Goal: Task Accomplishment & Management: Use online tool/utility

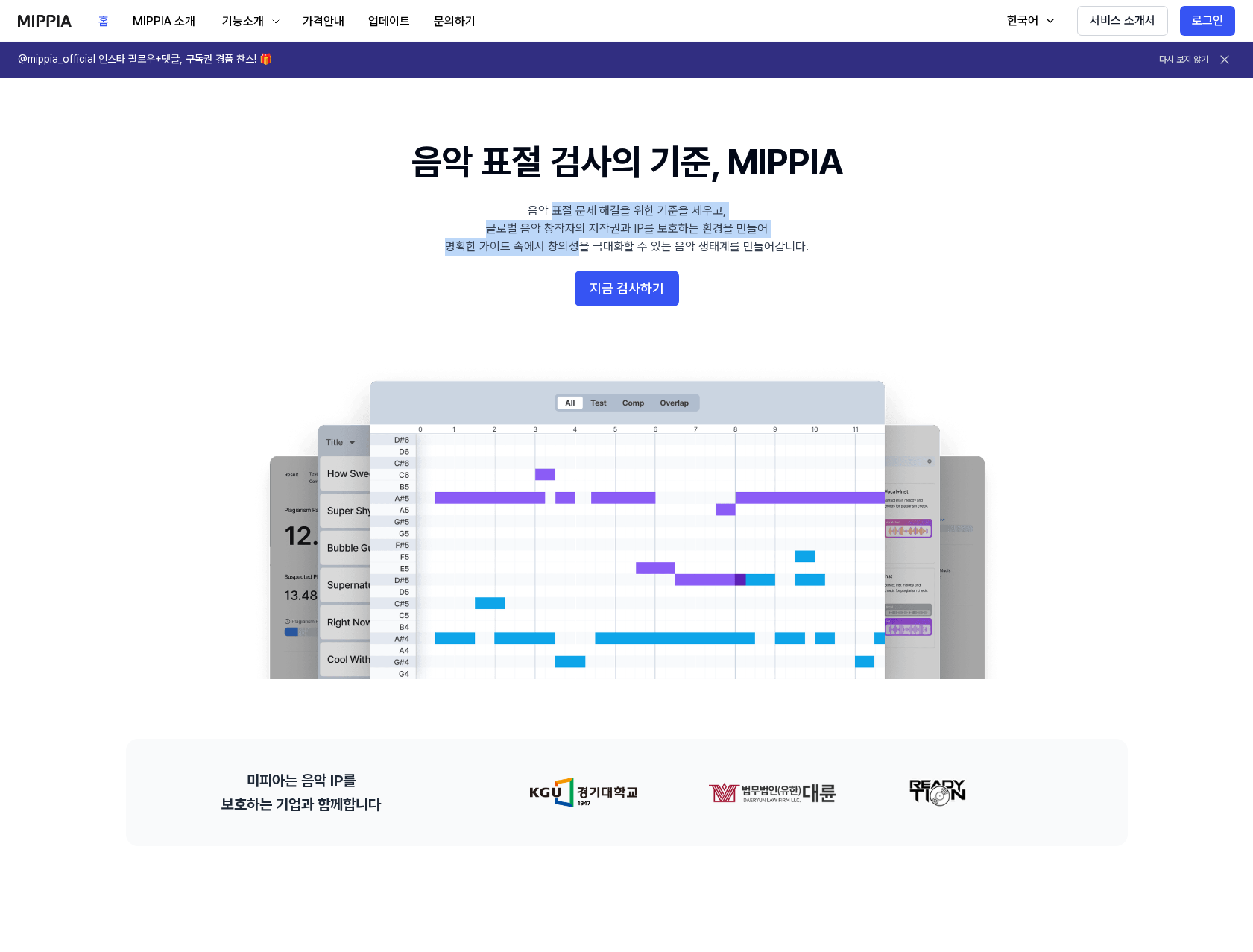
drag, startPoint x: 551, startPoint y: 207, endPoint x: 576, endPoint y: 245, distance: 45.5
click at [576, 245] on div "음악 표절 문제 해결을 위한 기준을 세우고, 글로벌 음악 창작자의 저작권과 IP를 보호하는 환경을 만들어 명확한 가이드 속에서 창의성을 극대화…" at bounding box center [626, 229] width 364 height 54
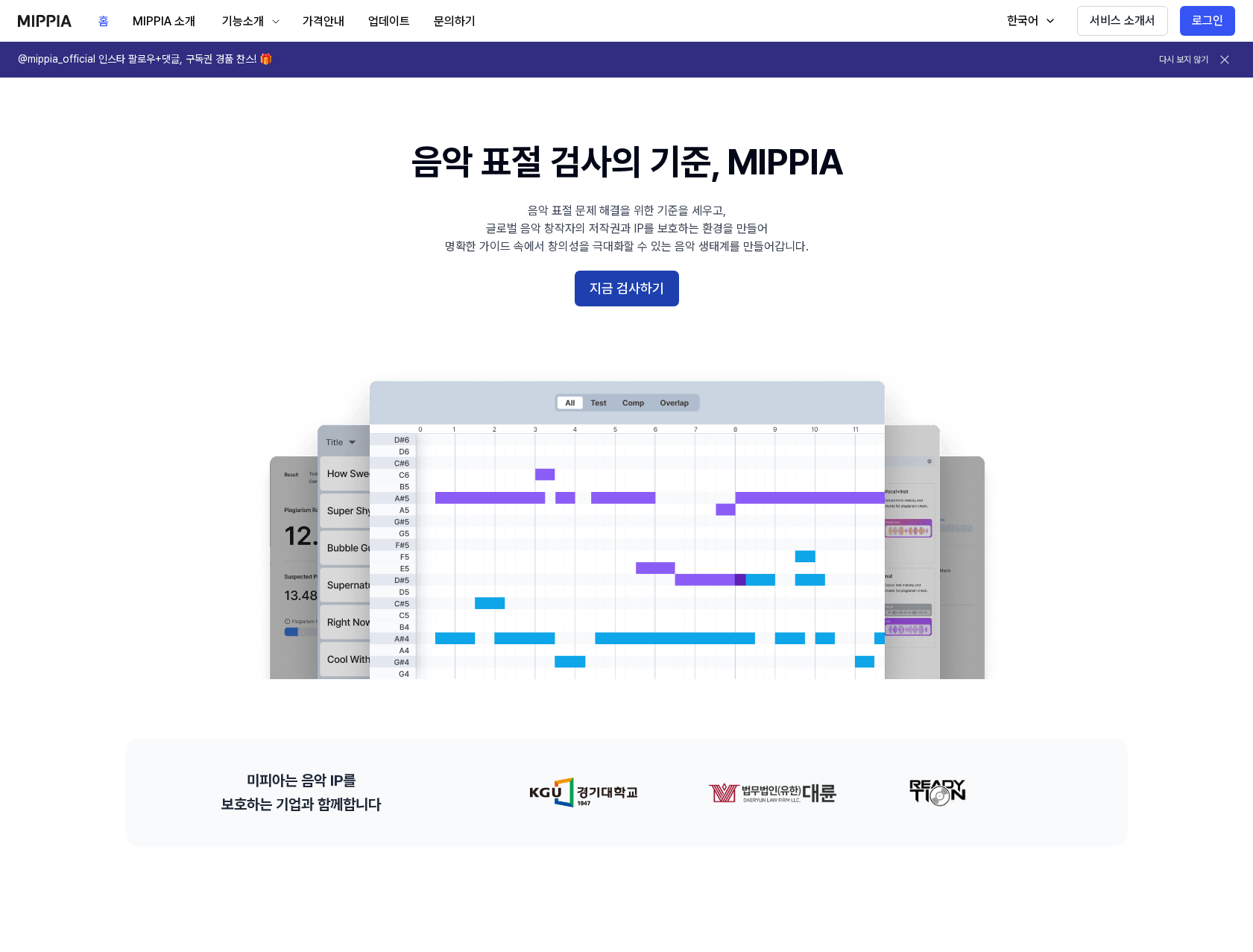
click at [612, 281] on button "지금 검사하기" at bounding box center [626, 289] width 104 height 36
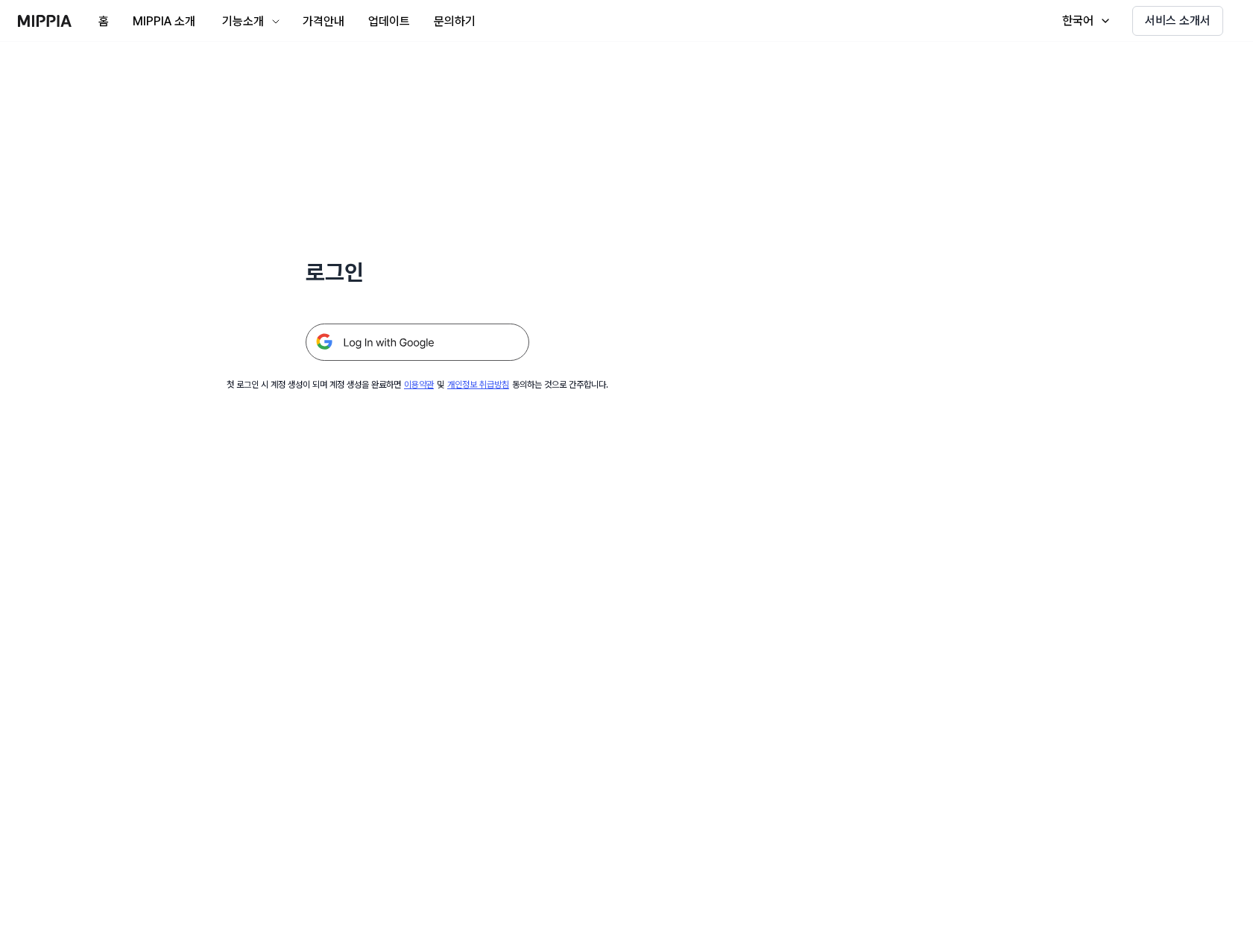
click at [456, 334] on img at bounding box center [416, 342] width 223 height 37
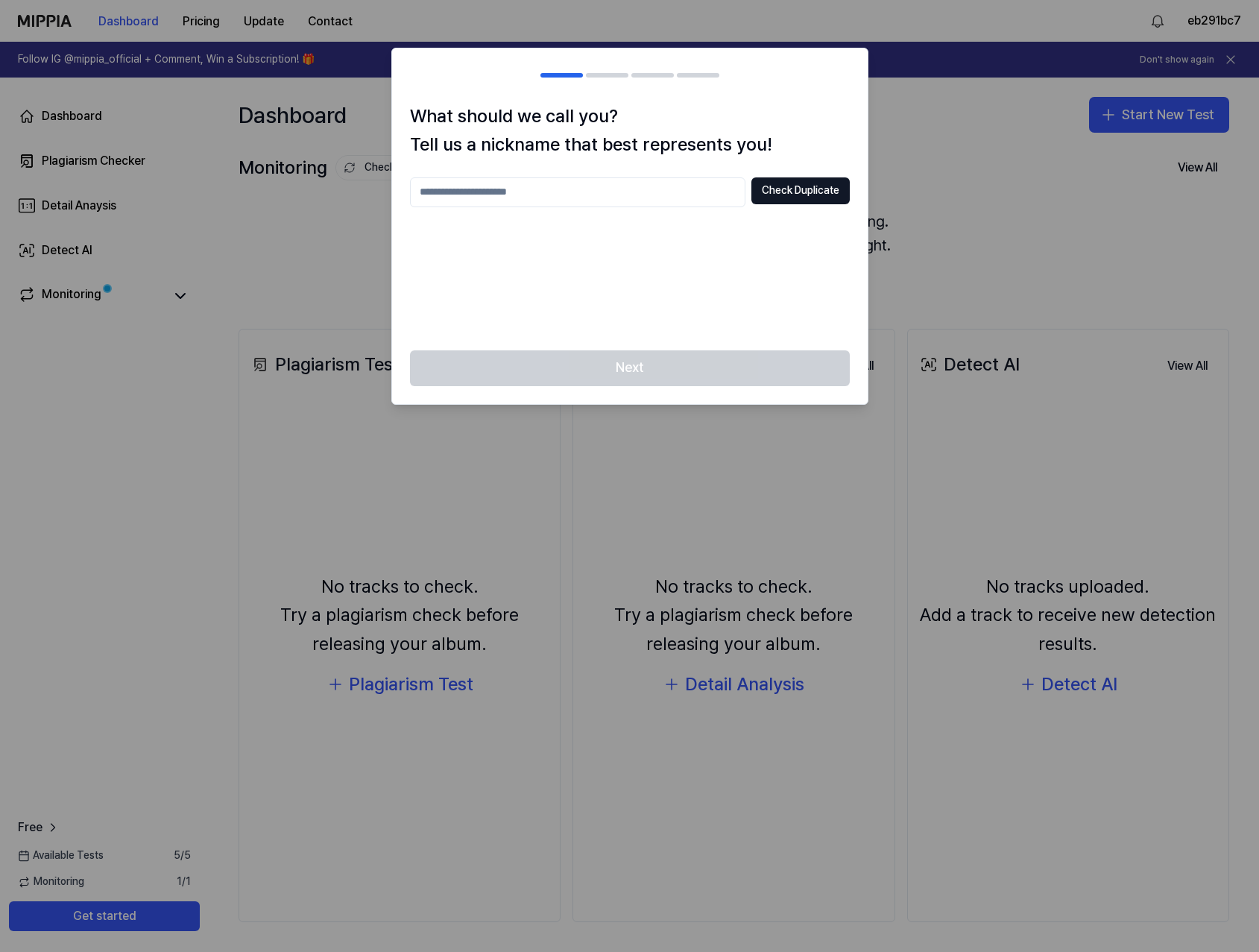
click at [520, 195] on input "text" at bounding box center [578, 192] width 335 height 30
type input "********"
click at [794, 197] on button "Check Duplicate" at bounding box center [801, 191] width 99 height 26
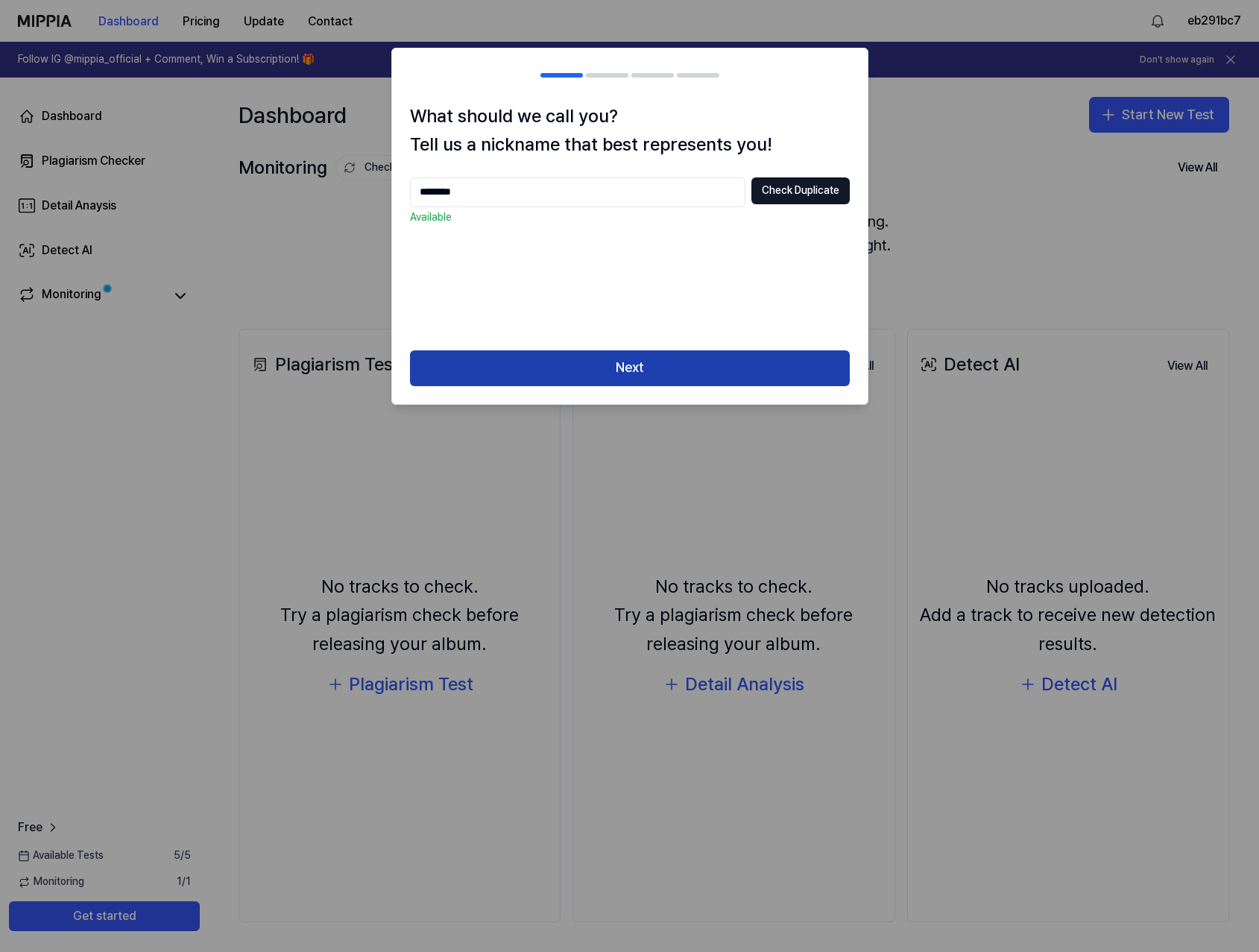
click at [649, 374] on button "Next" at bounding box center [630, 368] width 440 height 36
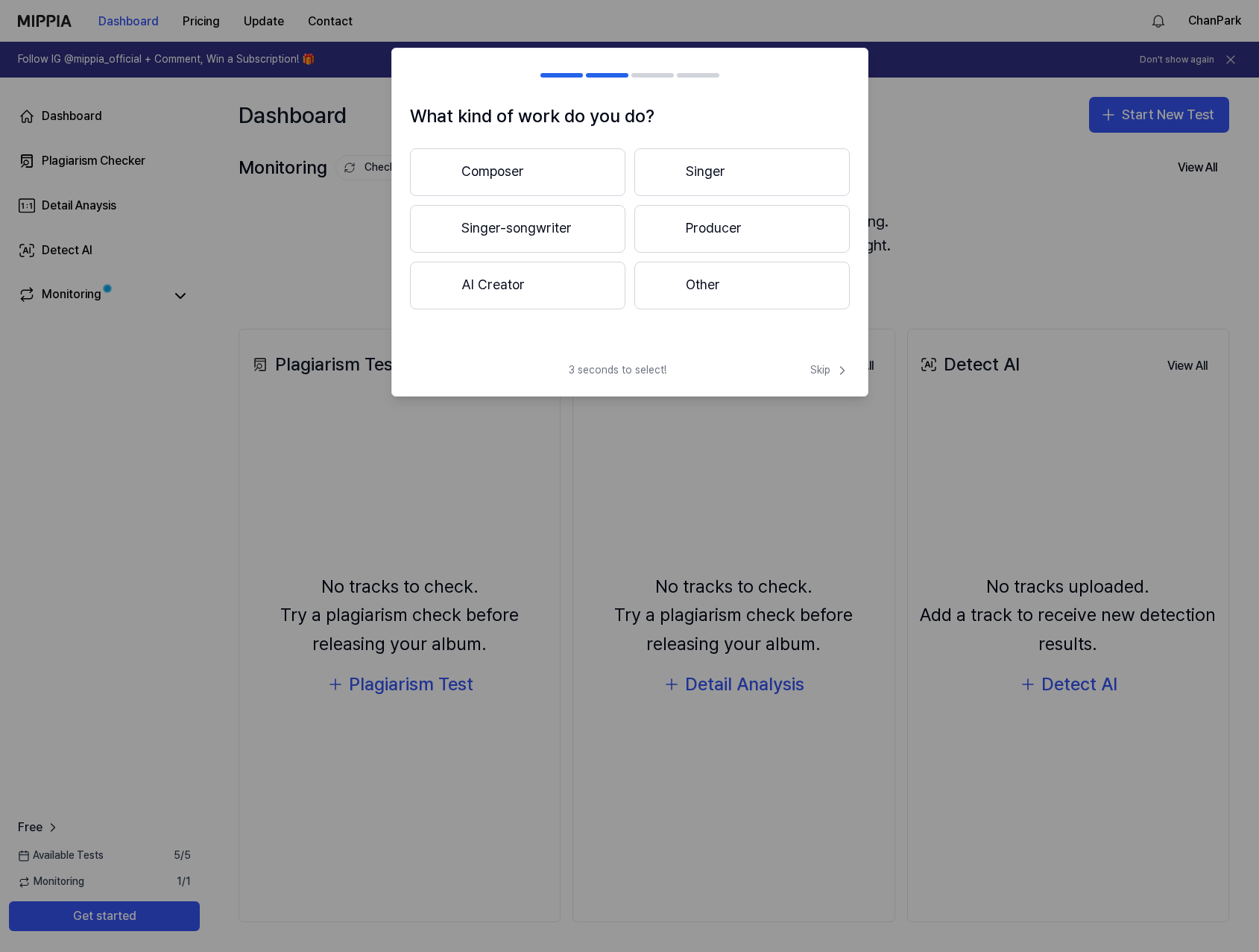
click at [543, 168] on button "Composer" at bounding box center [518, 172] width 215 height 48
click at [560, 235] on button "Less than 3 years" at bounding box center [518, 229] width 215 height 49
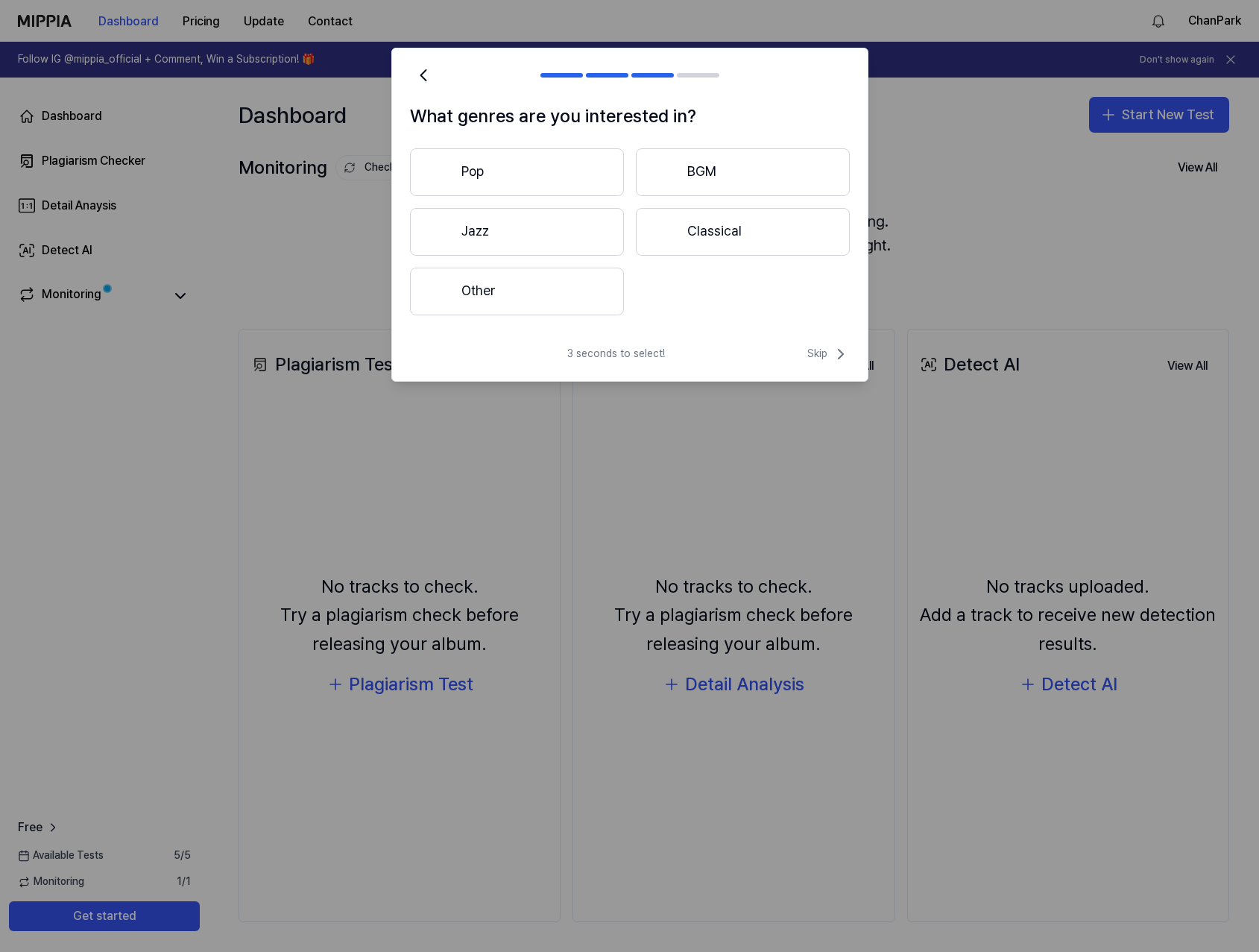
click at [536, 173] on button "Pop" at bounding box center [517, 172] width 214 height 48
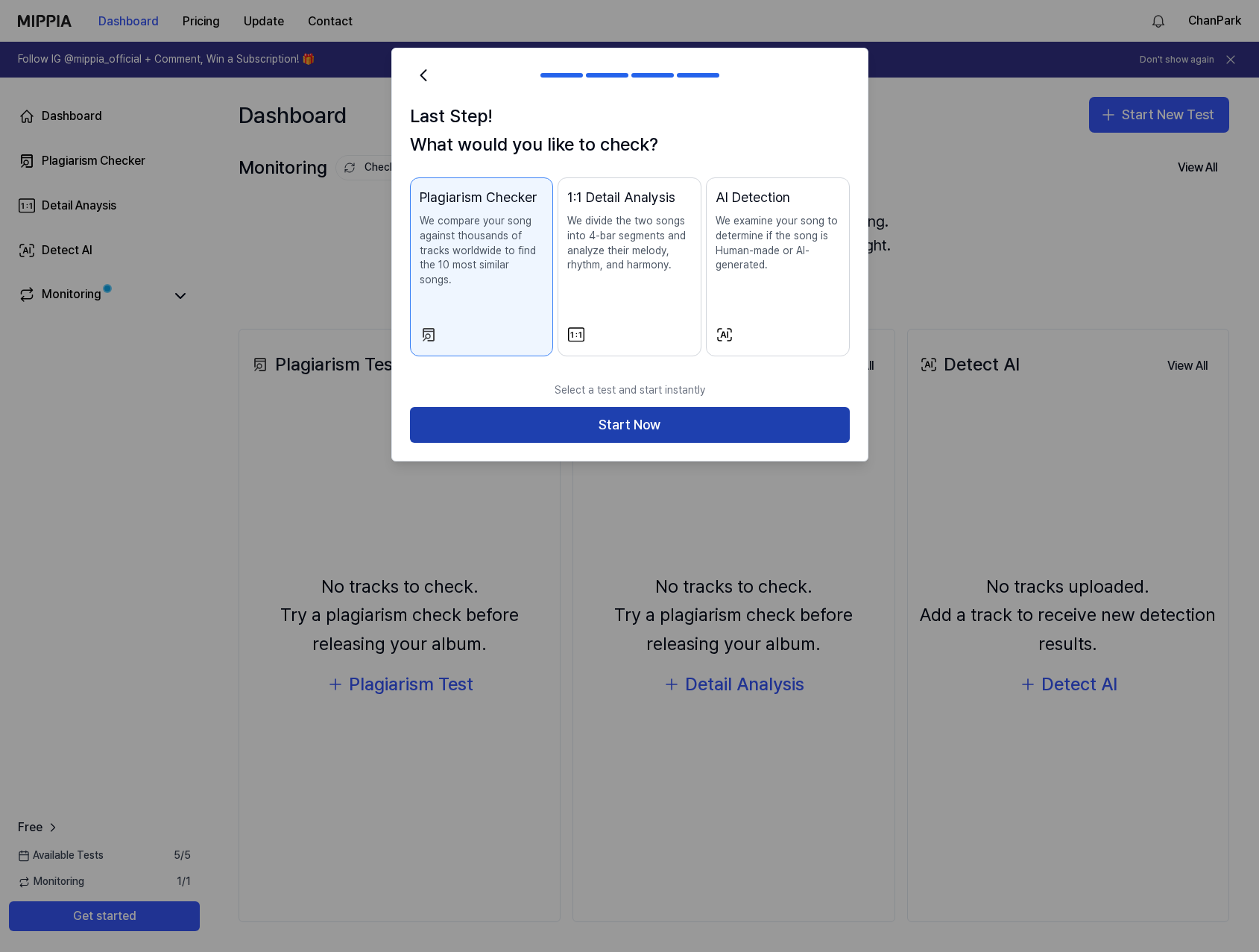
click at [672, 409] on button "Start Now" at bounding box center [630, 424] width 440 height 36
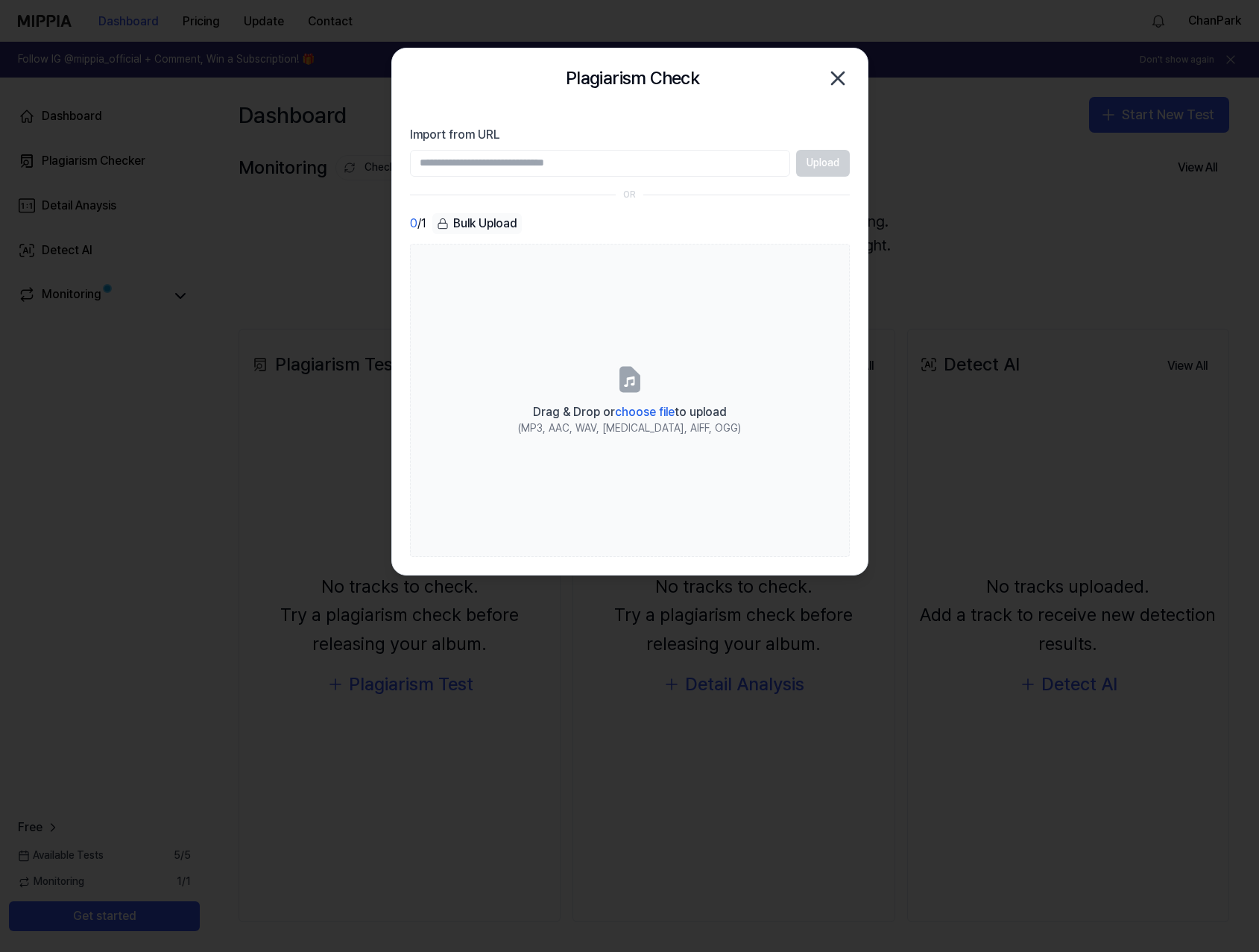
click at [580, 166] on input "Import from URL" at bounding box center [600, 163] width 380 height 26
click at [821, 75] on div "Plagiarism Check Close" at bounding box center [630, 79] width 440 height 30
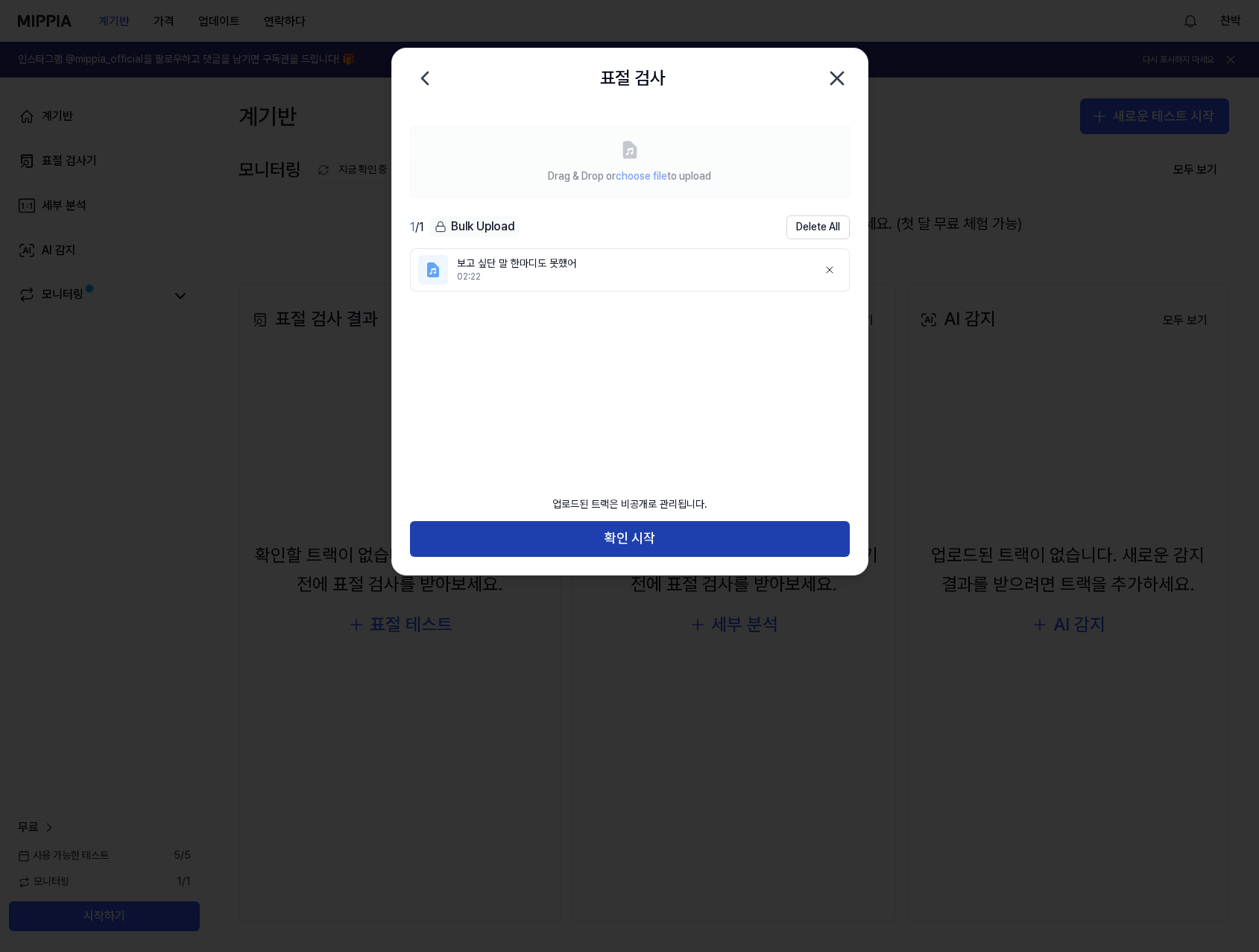
click at [632, 550] on font "확인 시작" at bounding box center [629, 538] width 50 height 22
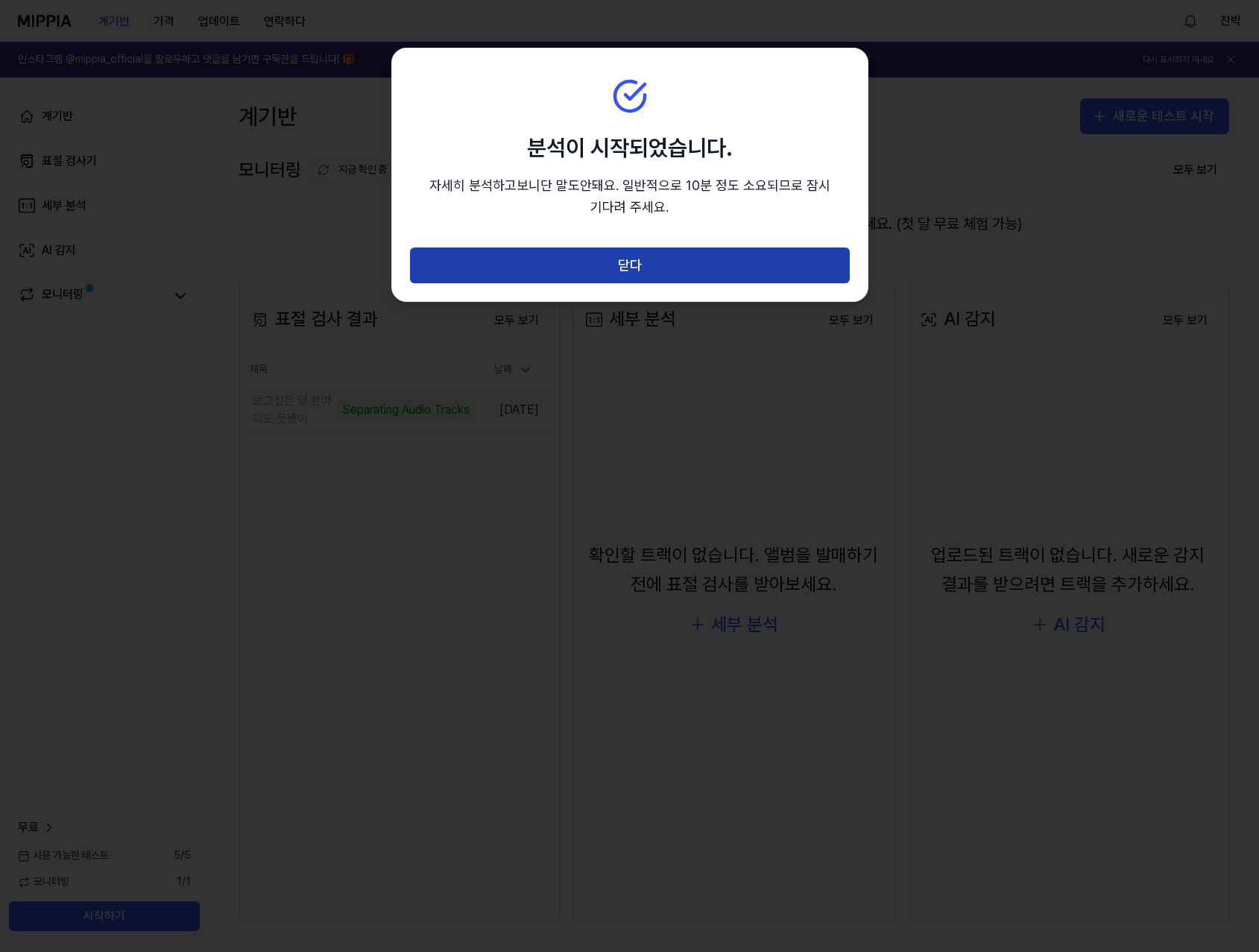
click at [628, 278] on button "닫다" at bounding box center [630, 266] width 440 height 36
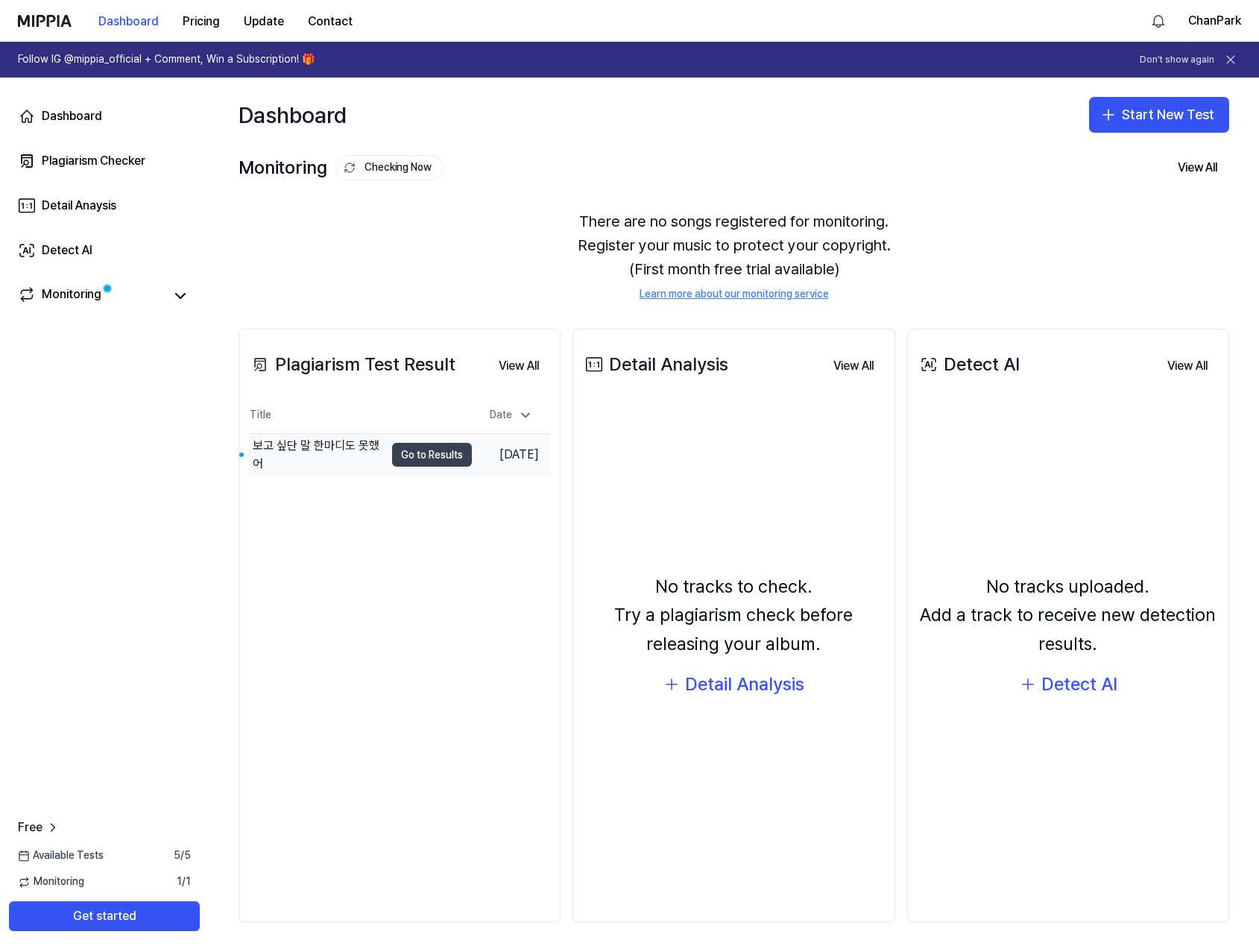
click at [408, 459] on button "Go to Results" at bounding box center [431, 454] width 79 height 24
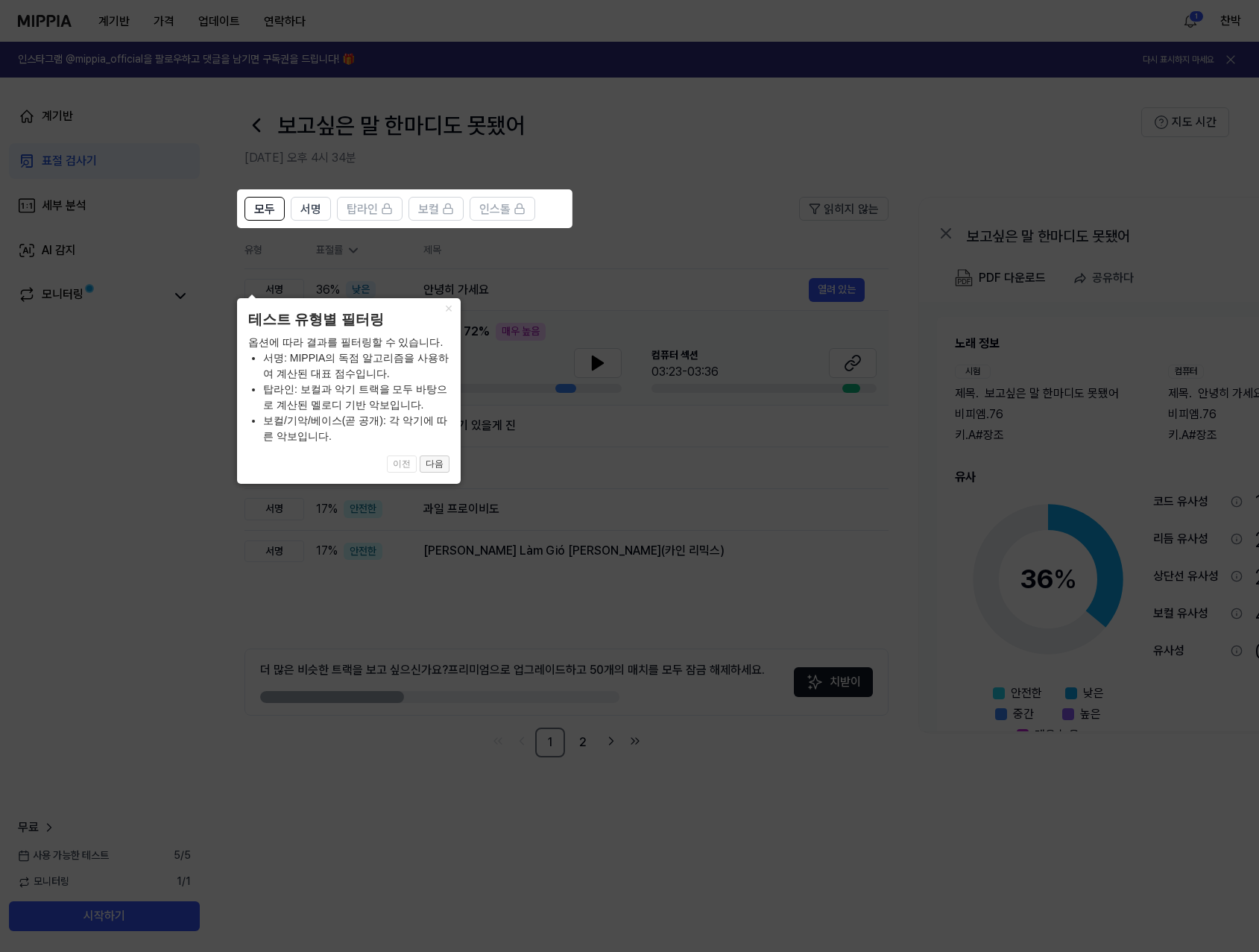
click at [428, 461] on font "다음" at bounding box center [434, 464] width 18 height 11
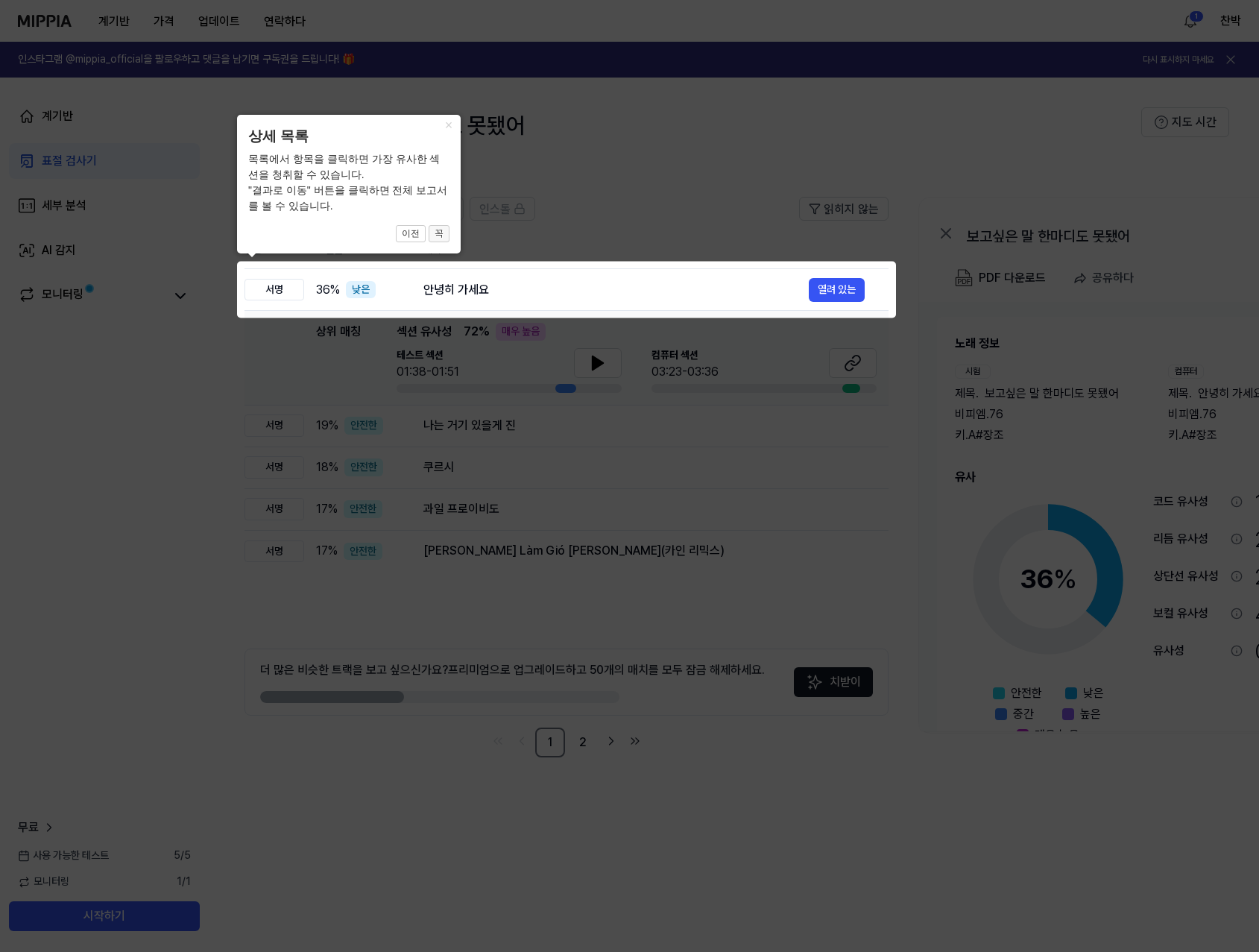
click at [431, 239] on button "꼭" at bounding box center [439, 234] width 21 height 18
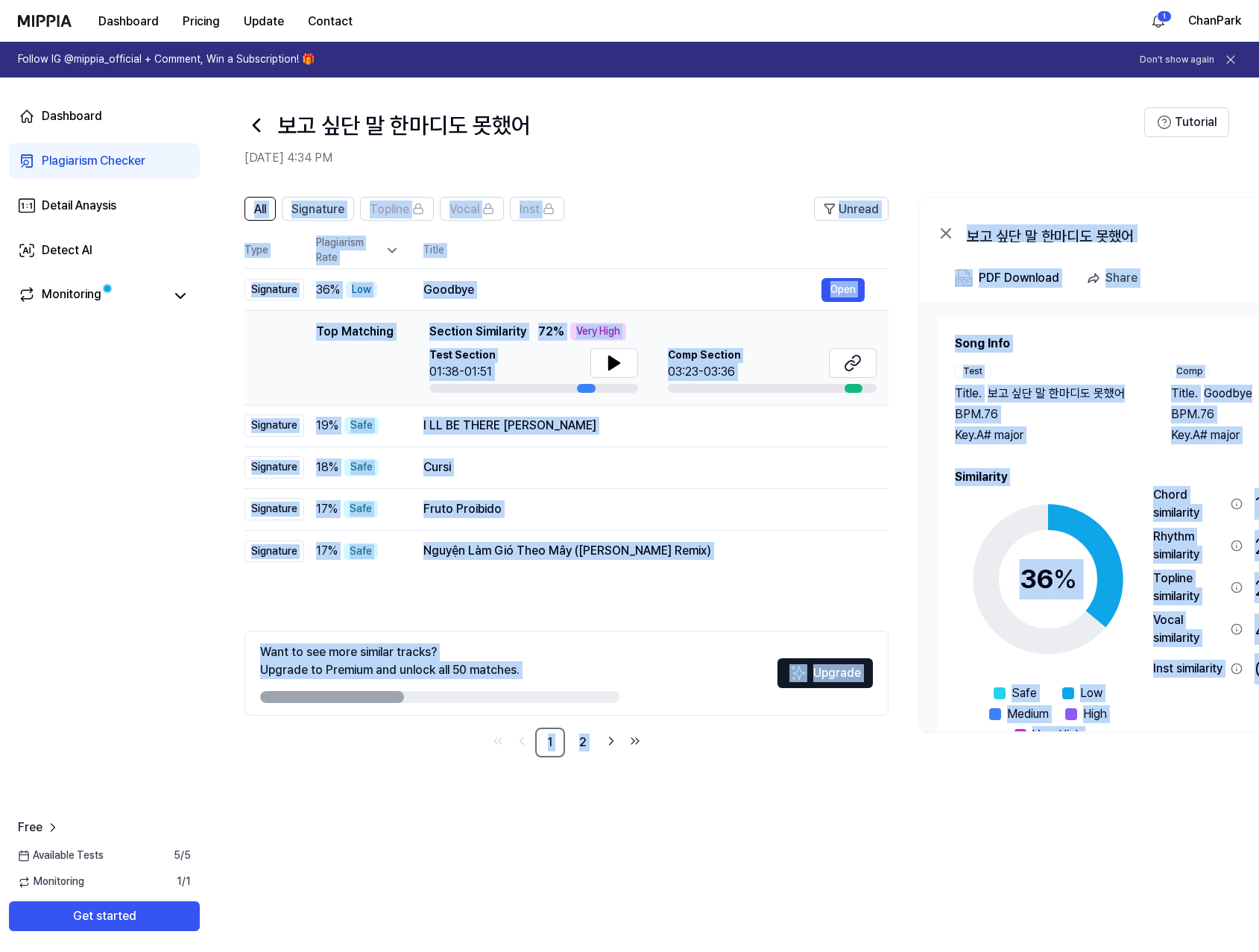
drag, startPoint x: 783, startPoint y: 791, endPoint x: 837, endPoint y: 791, distance: 54.0
click at [837, 791] on div "All Signature Topline Vocal Inst Unread All Signature Topline Vocal Inst Type P…" at bounding box center [734, 566] width 1050 height 770
click at [732, 782] on div at bounding box center [667, 783] width 917 height 5
click at [679, 190] on div "All Signature Topline Vocal Inst Unread All Signature Topline Vocal Inst Type P…" at bounding box center [810, 484] width 1202 height 605
click at [655, 213] on header "All Signature Topline Vocal Inst Unread" at bounding box center [566, 214] width 644 height 36
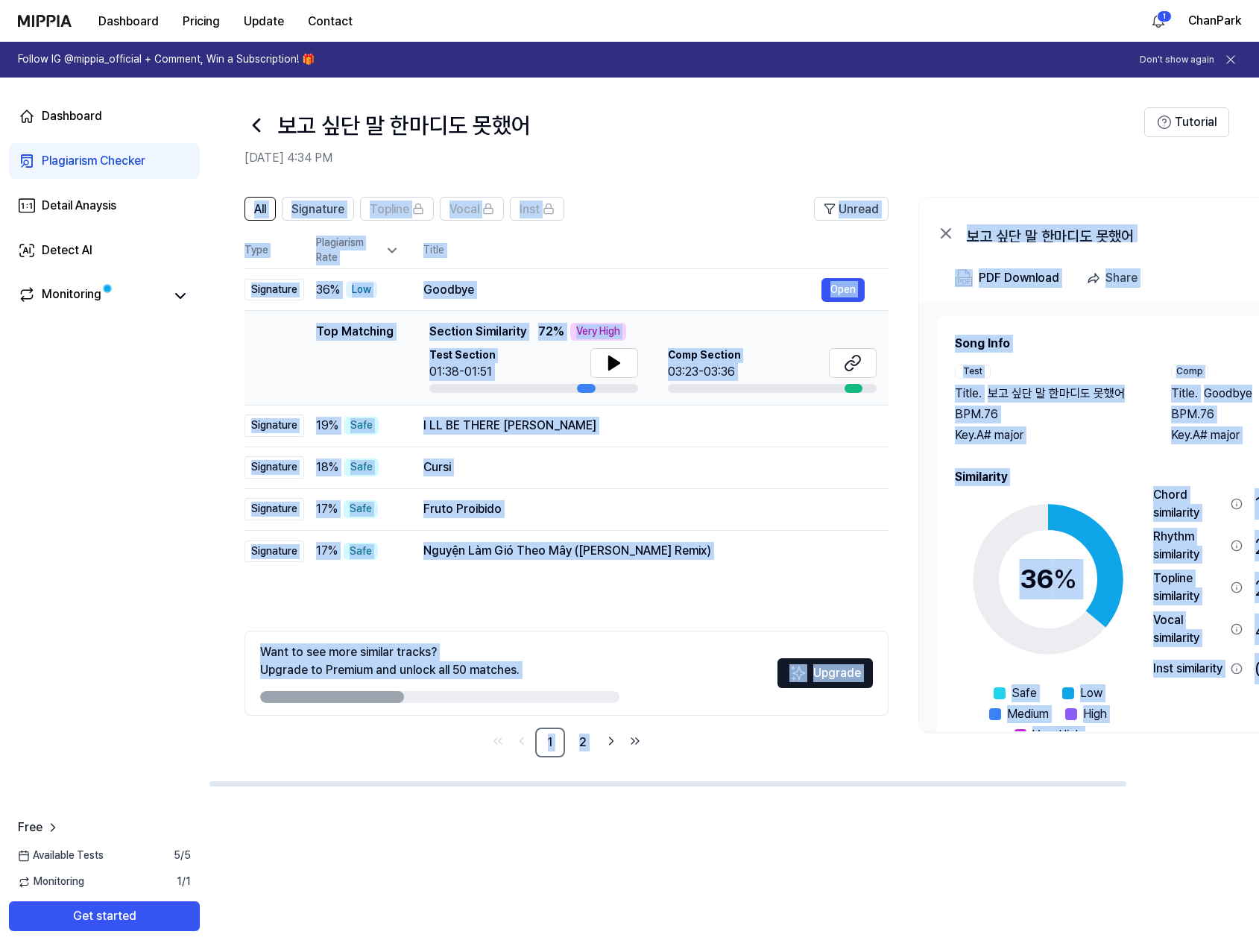
click at [656, 257] on th "Title" at bounding box center [656, 251] width 465 height 36
click at [575, 737] on link "2" at bounding box center [583, 743] width 30 height 30
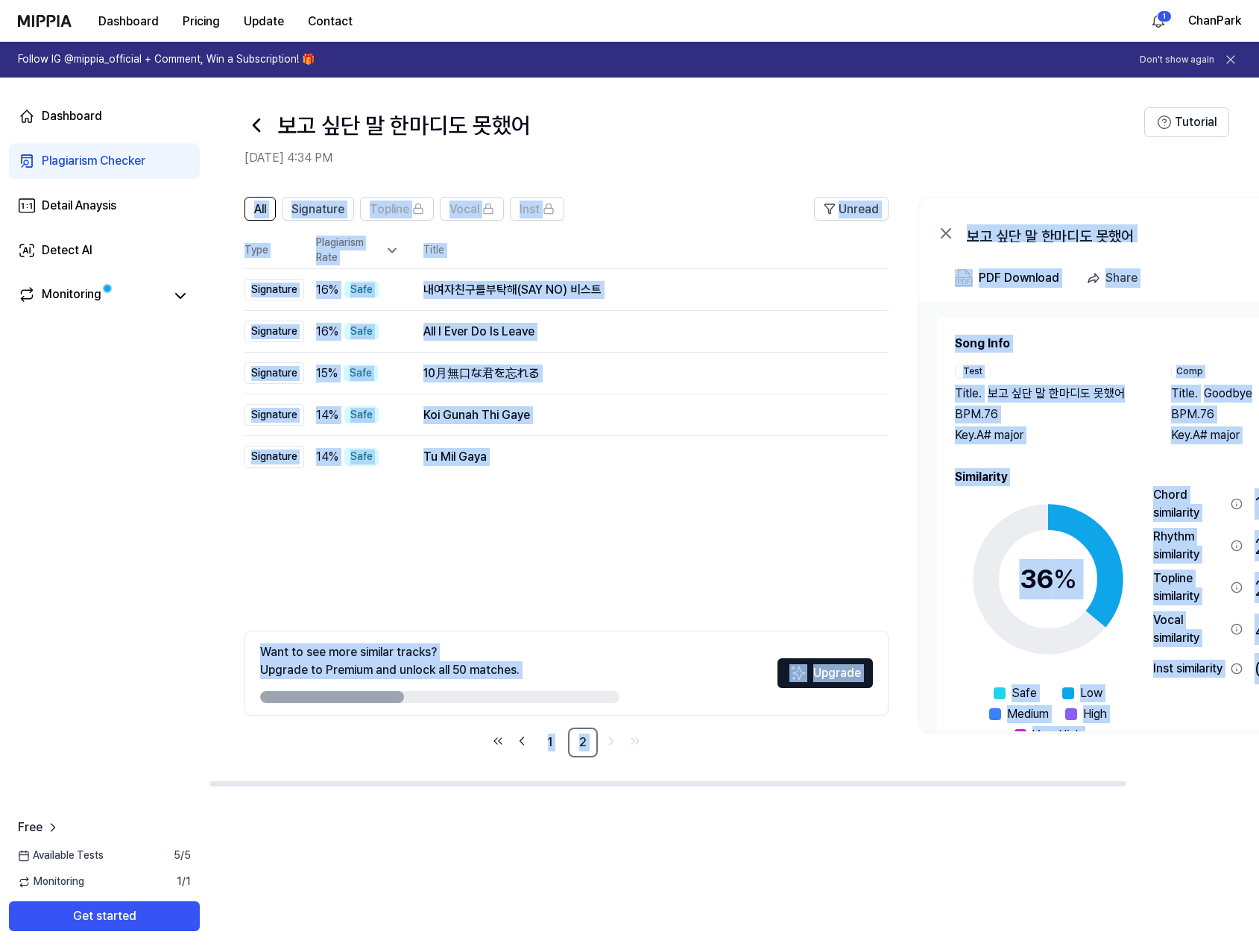
click at [497, 573] on div "All Signature Topline Vocal Inst Unread All Signature Topline Vocal Inst Type P…" at bounding box center [566, 476] width 644 height 560
click at [461, 449] on div "Tu Mil Gaya" at bounding box center [622, 457] width 398 height 18
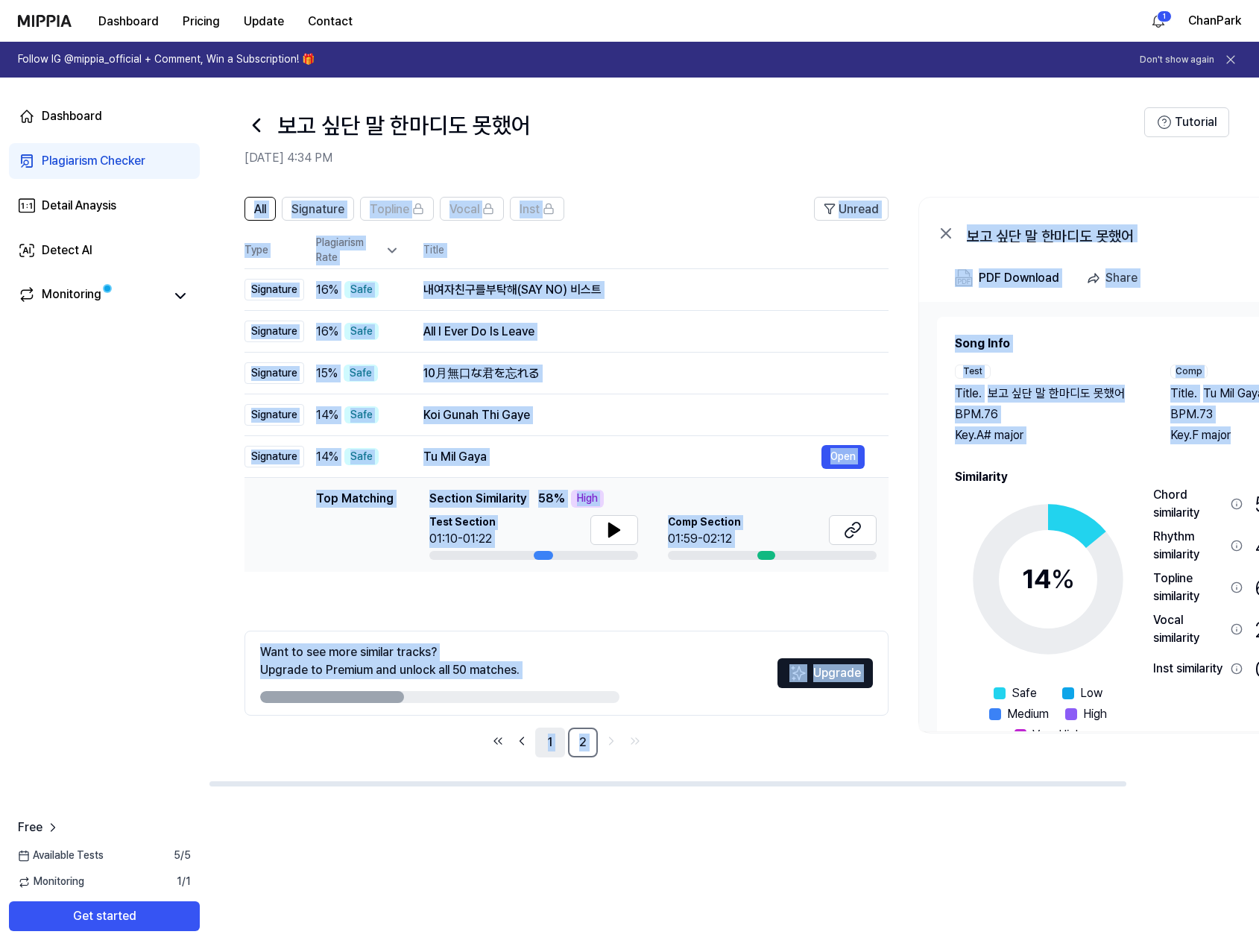
click at [558, 744] on link "1" at bounding box center [551, 743] width 30 height 30
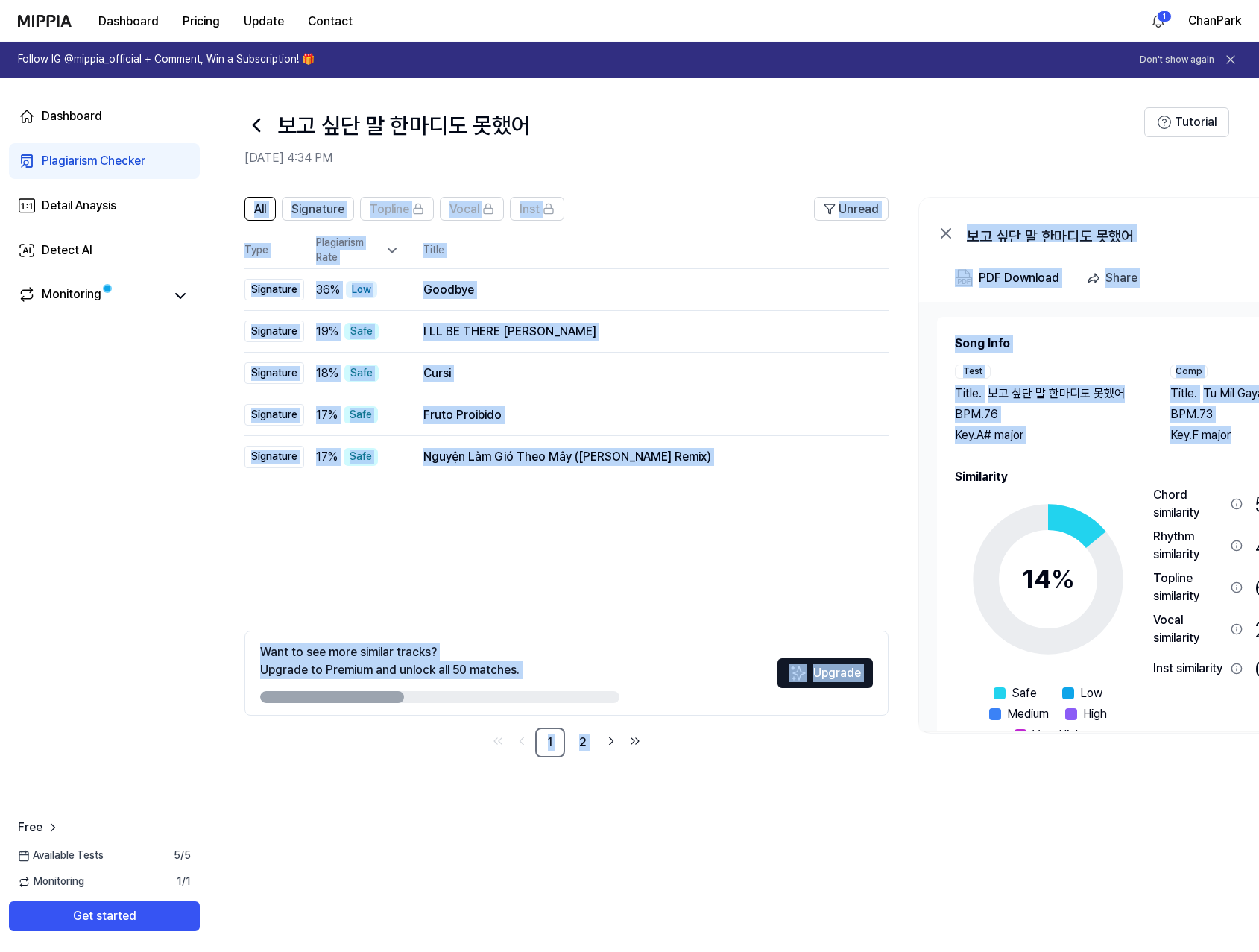
click at [79, 161] on div "Plagiarism Checker" at bounding box center [93, 161] width 103 height 18
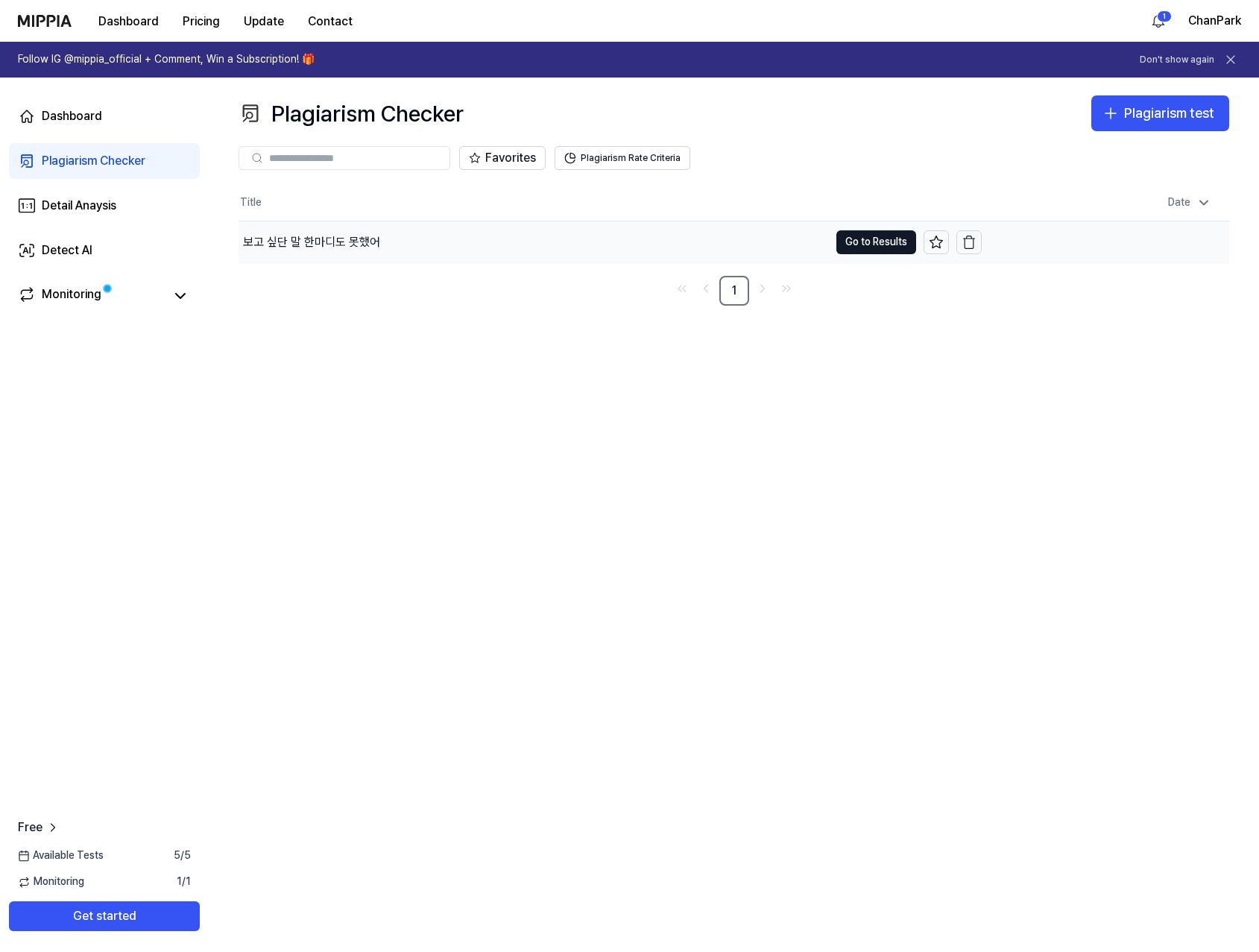
click at [326, 243] on div "보고 싶단 말 한마디도 못했어" at bounding box center [311, 242] width 137 height 18
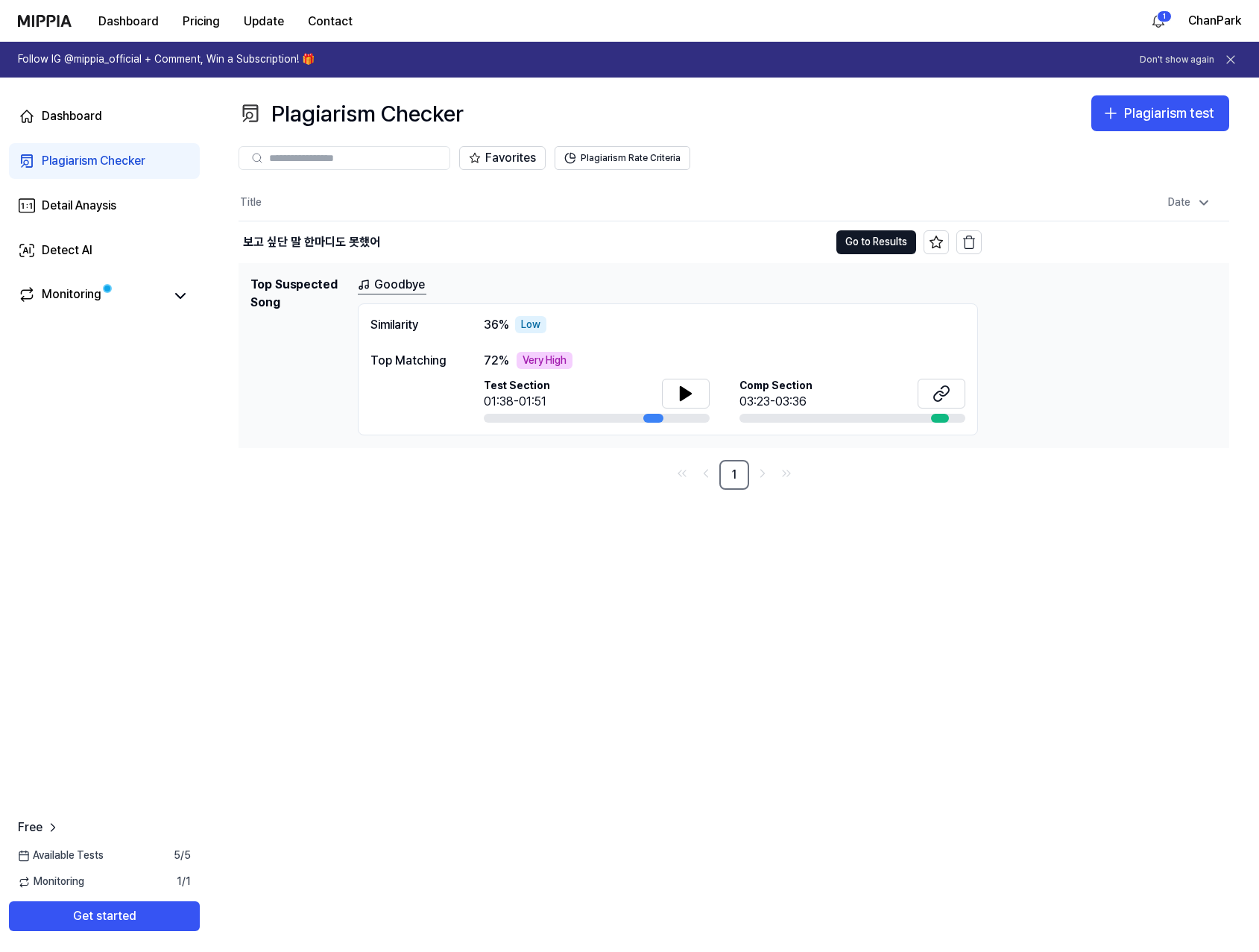
click at [36, 19] on img at bounding box center [44, 21] width 54 height 12
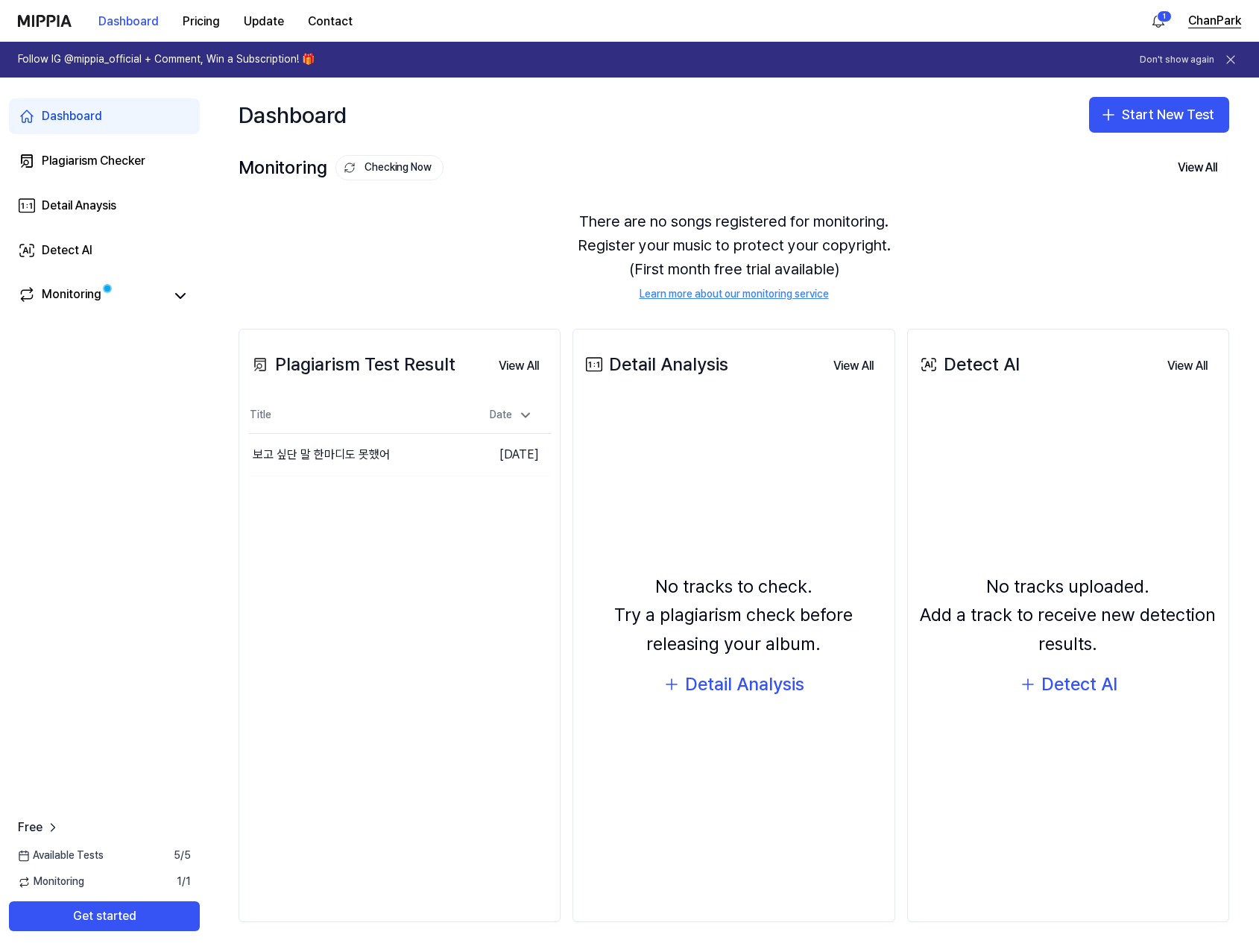
click at [1209, 12] on button "ChanPark" at bounding box center [1215, 21] width 53 height 18
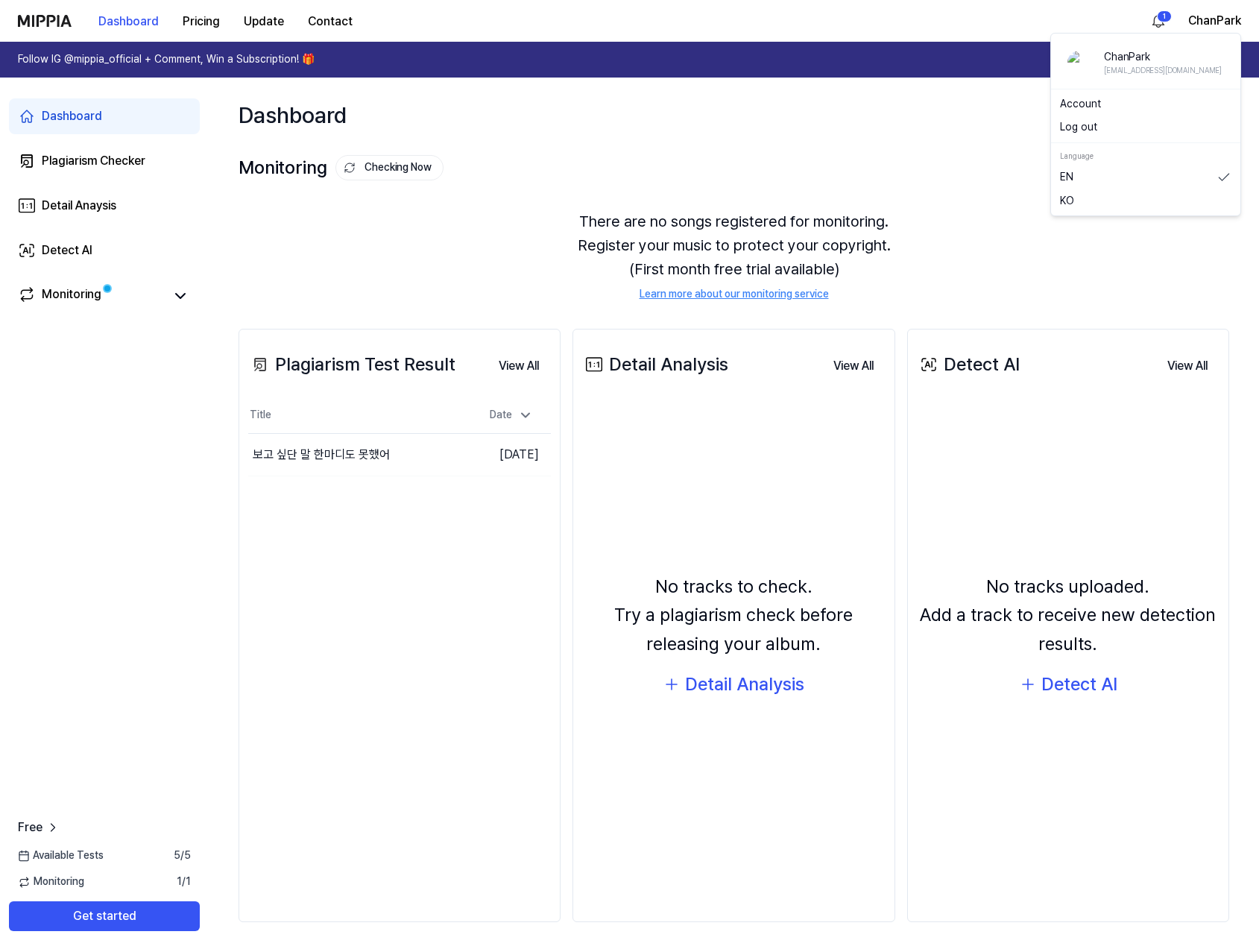
click at [1089, 205] on link "KO" at bounding box center [1145, 201] width 171 height 15
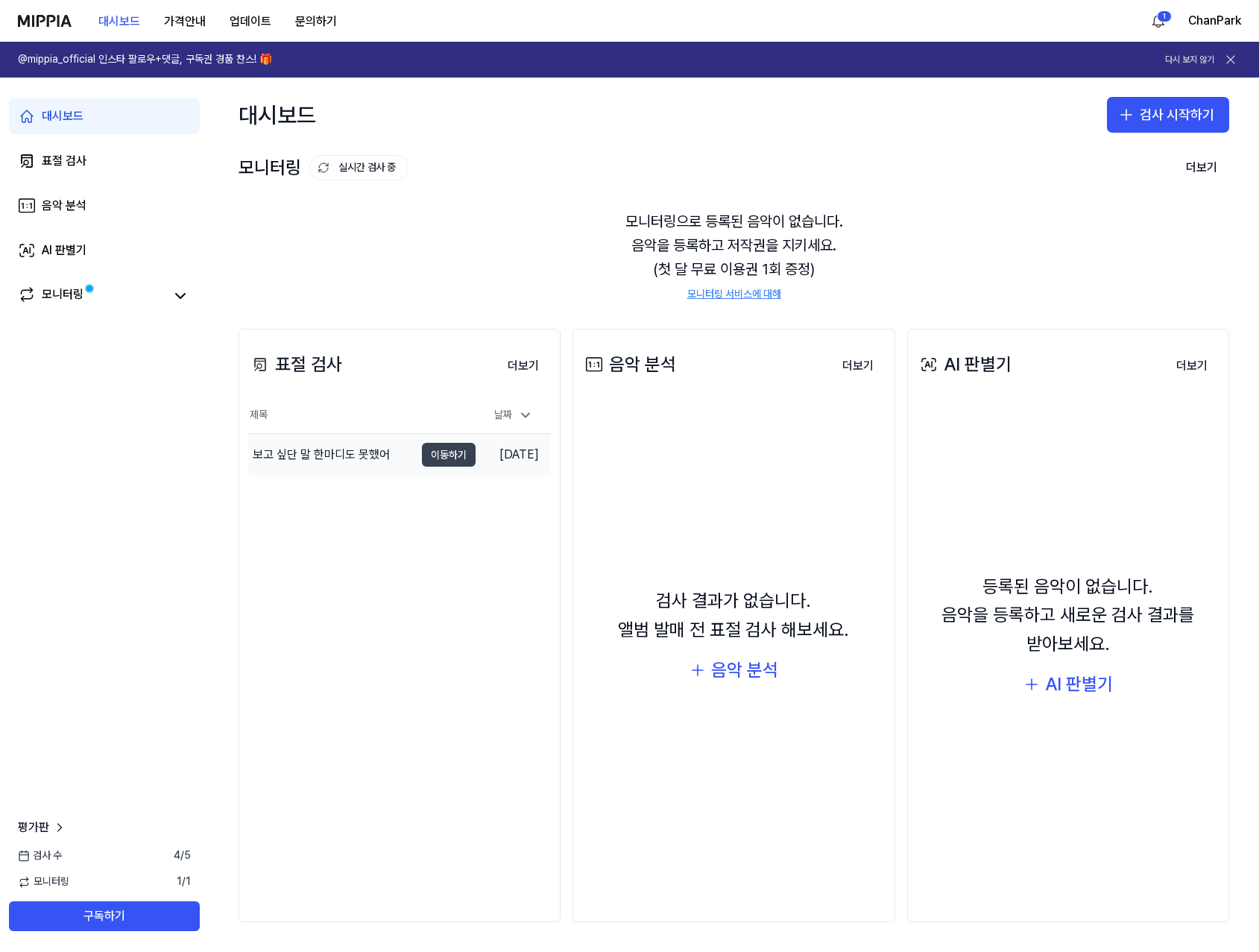
click at [440, 458] on button "이동하기" at bounding box center [448, 454] width 54 height 24
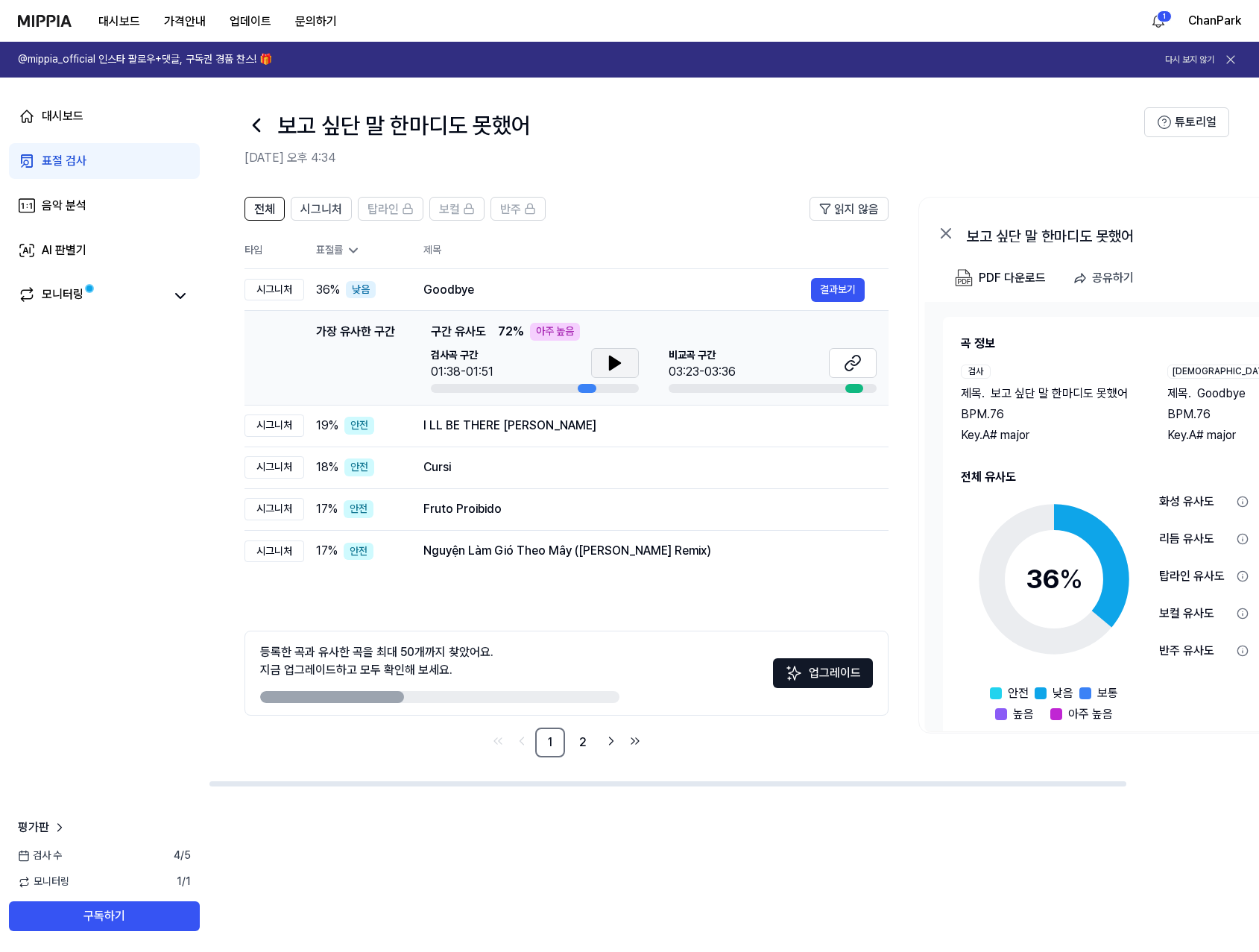
click at [610, 362] on icon at bounding box center [615, 363] width 11 height 13
click at [848, 356] on icon at bounding box center [852, 363] width 18 height 18
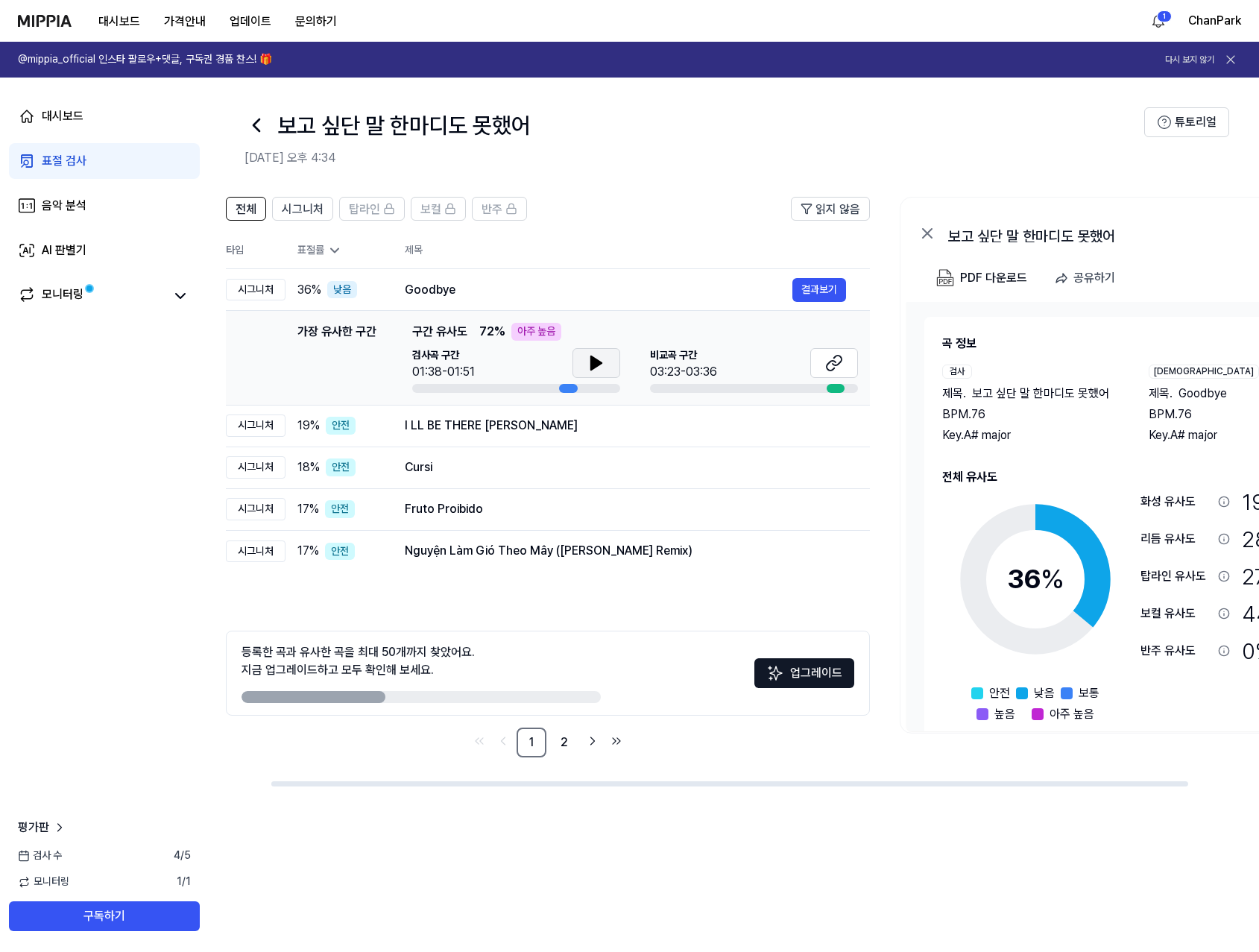
scroll to position [0, 152]
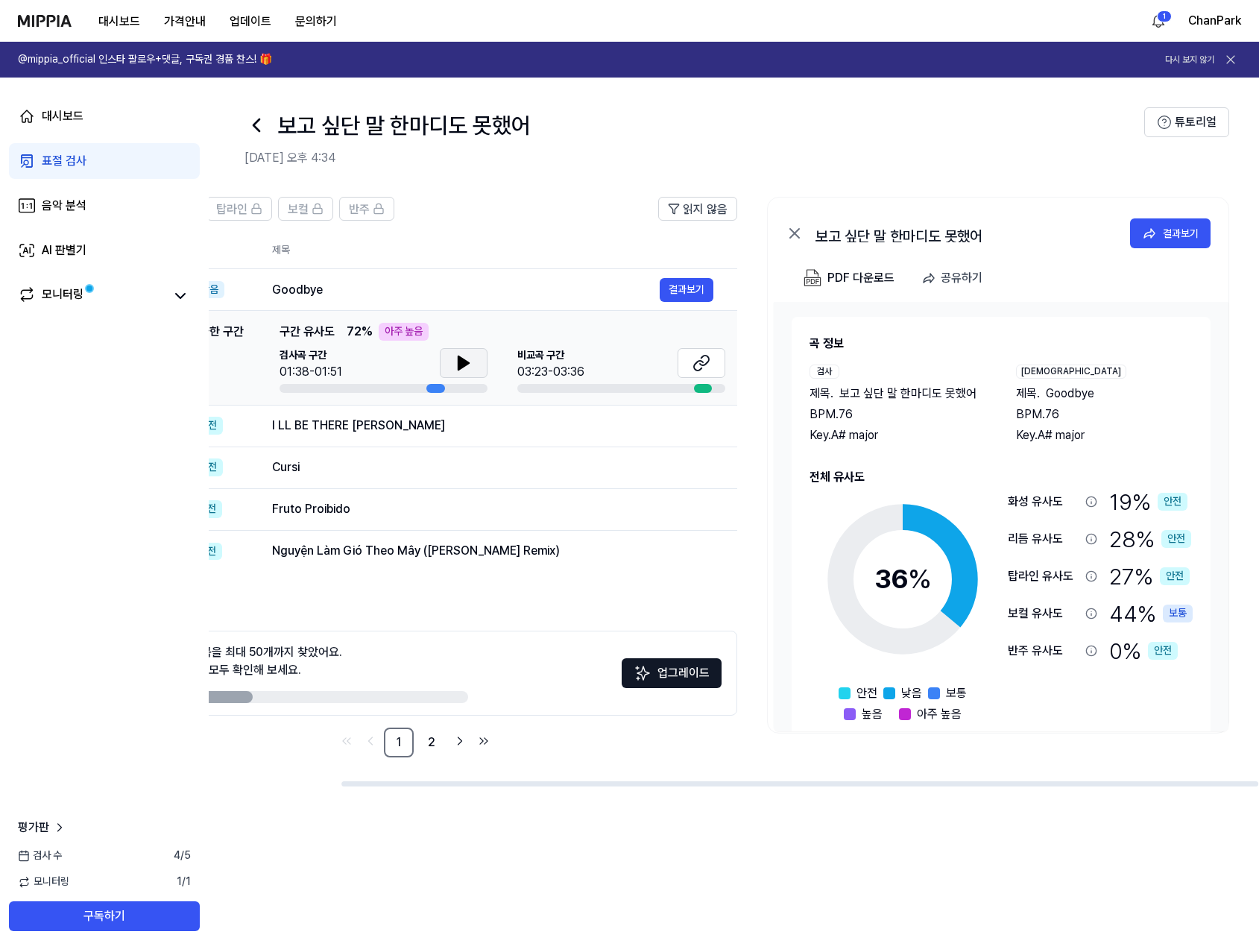
drag, startPoint x: 633, startPoint y: 783, endPoint x: 849, endPoint y: 785, distance: 216.0
click at [849, 785] on div at bounding box center [799, 783] width 917 height 5
click at [1089, 605] on div "보컬 유사도" at bounding box center [1052, 613] width 89 height 31
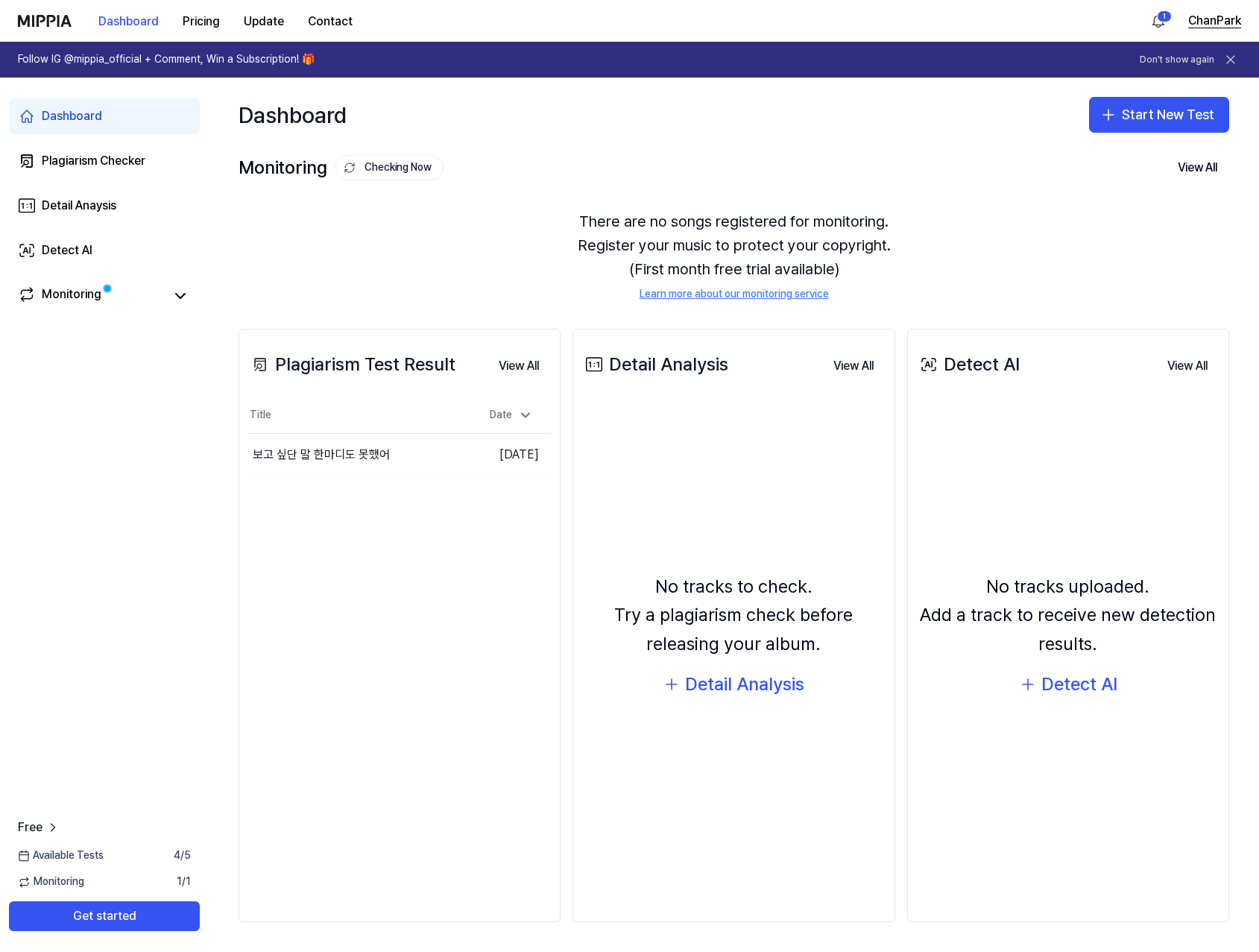
click at [1214, 25] on button "ChanPark" at bounding box center [1215, 21] width 53 height 18
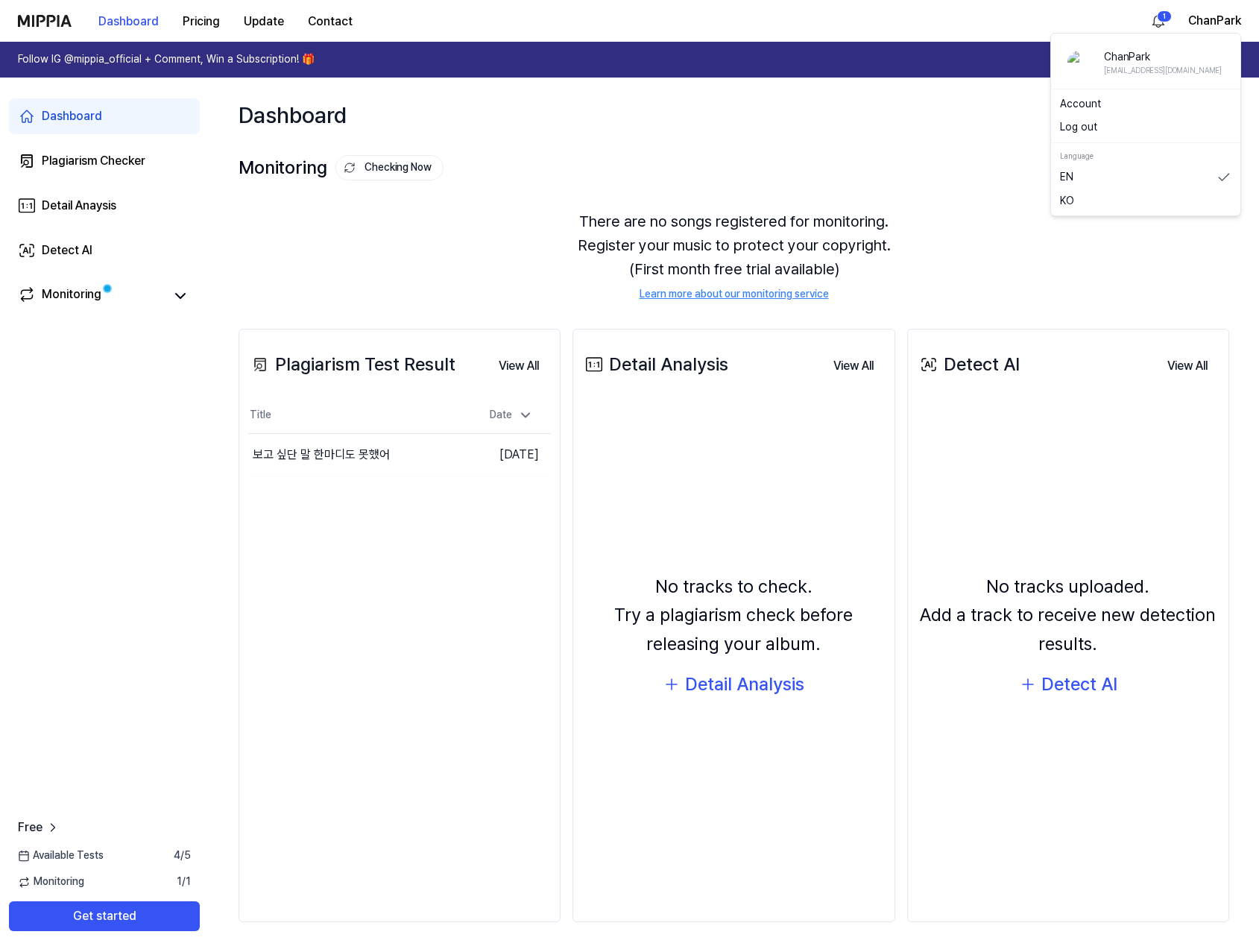
click at [1064, 199] on link "KO" at bounding box center [1145, 201] width 171 height 15
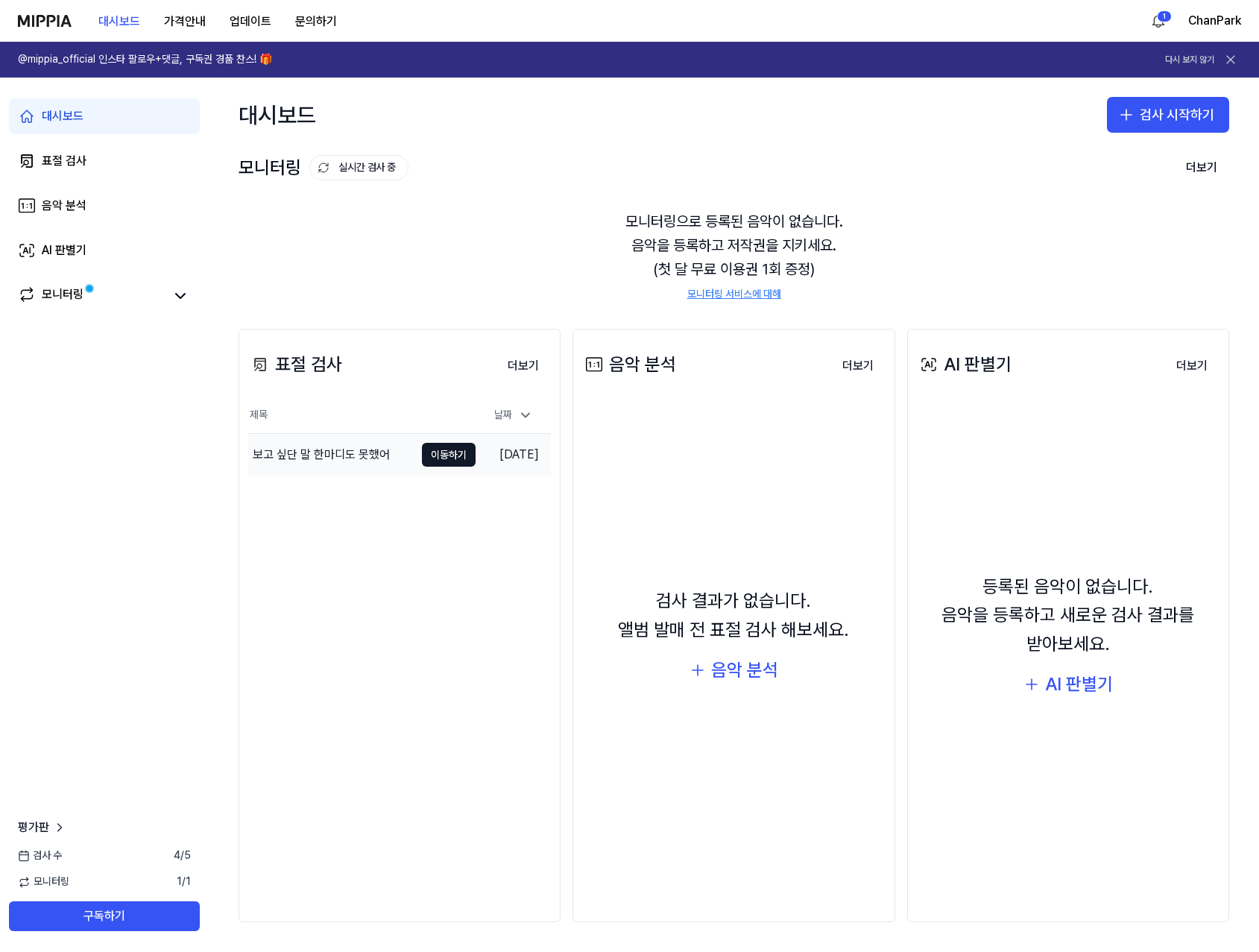
click at [396, 460] on div "보고 싶단 말 한마디도 못했어" at bounding box center [331, 454] width 166 height 41
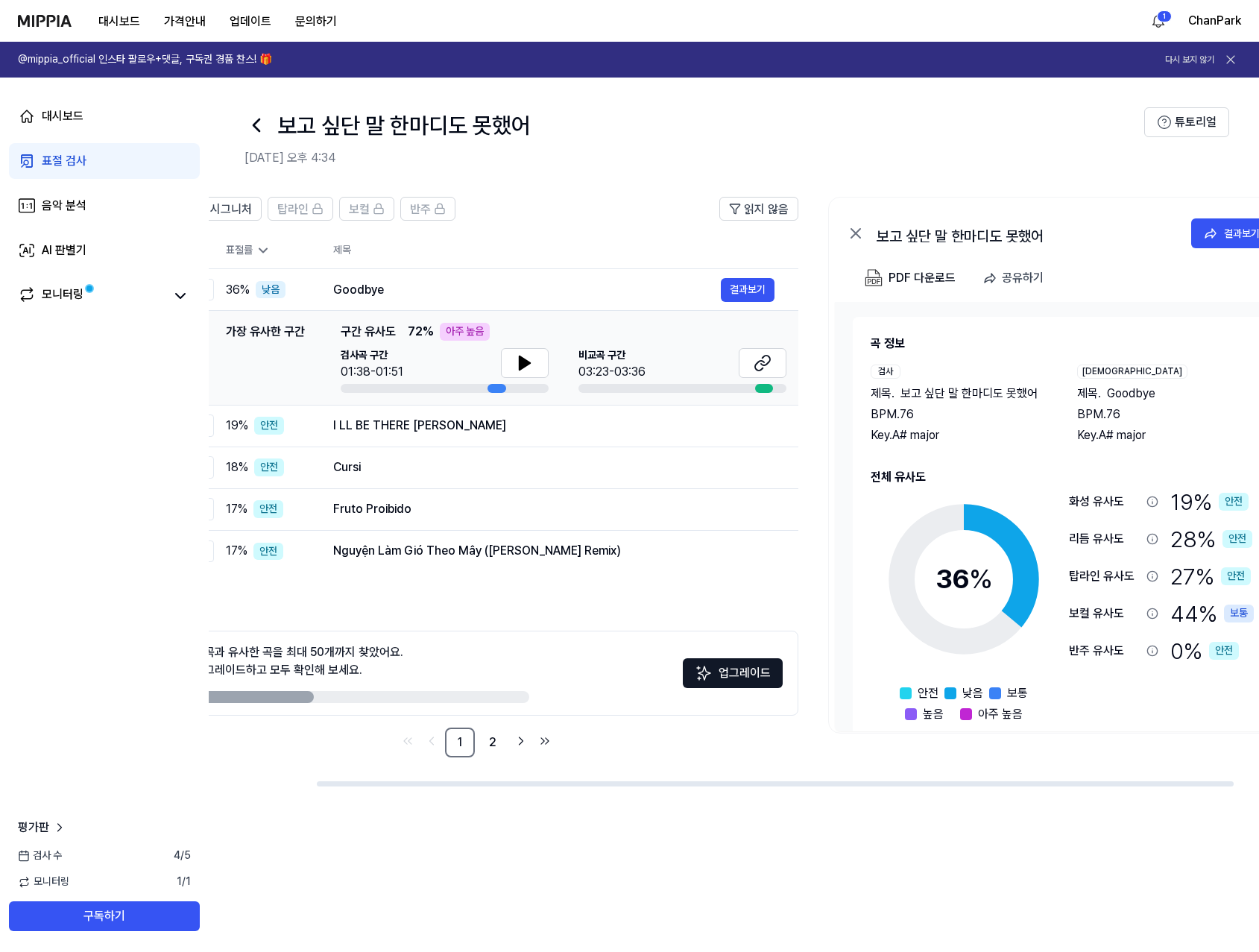
scroll to position [0, 152]
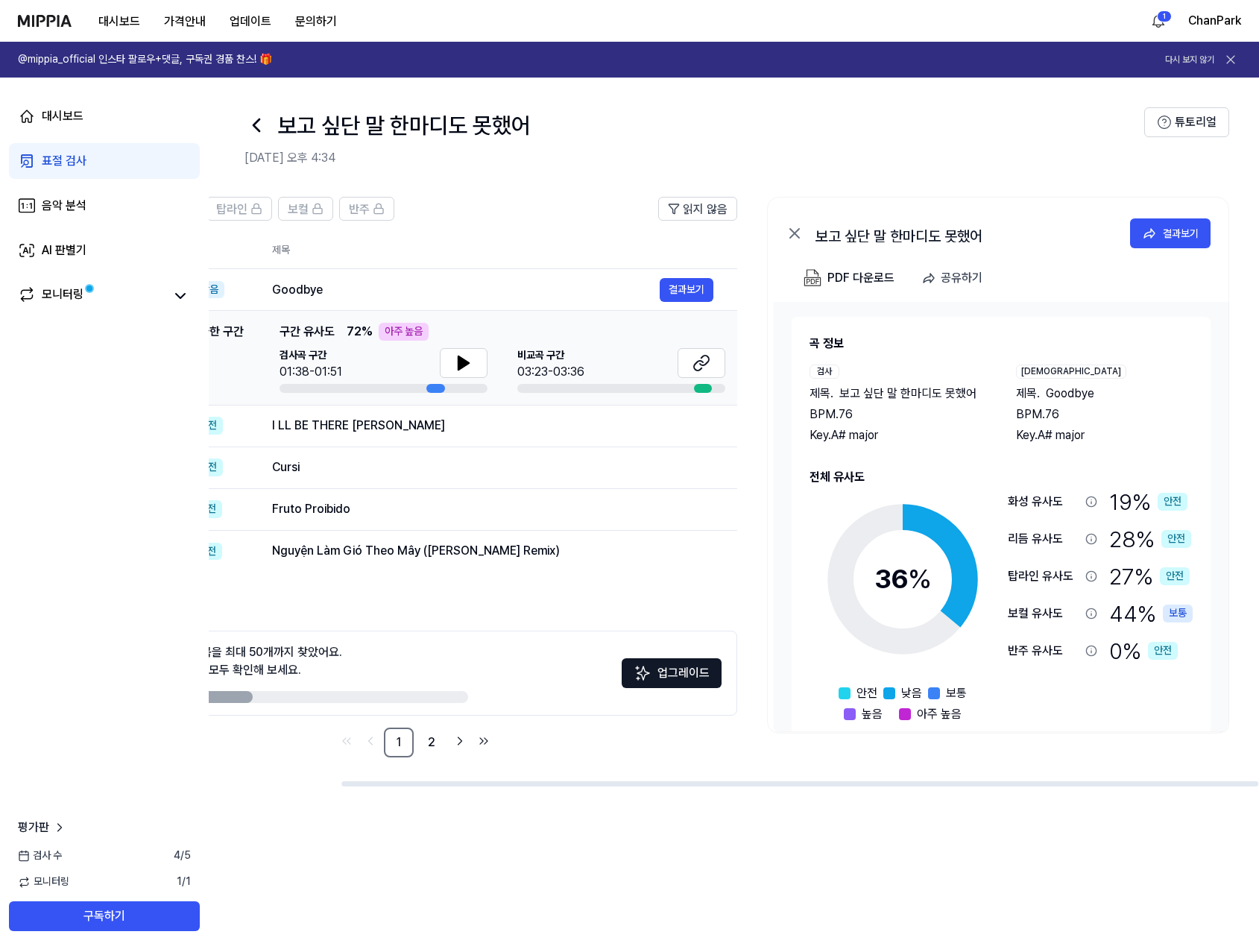
drag, startPoint x: 934, startPoint y: 783, endPoint x: 1143, endPoint y: 785, distance: 209.0
click at [1143, 785] on div at bounding box center [799, 783] width 917 height 5
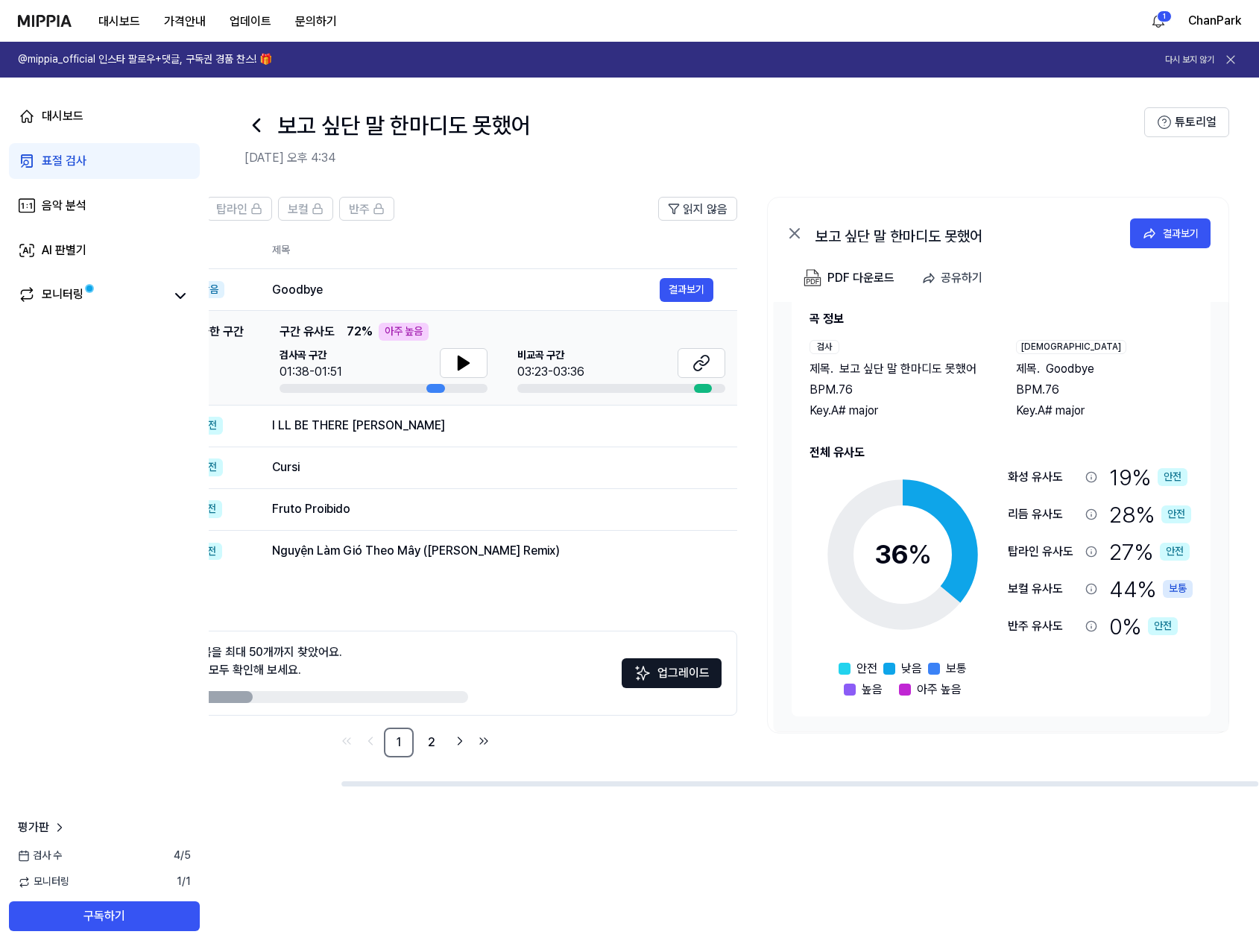
scroll to position [0, 0]
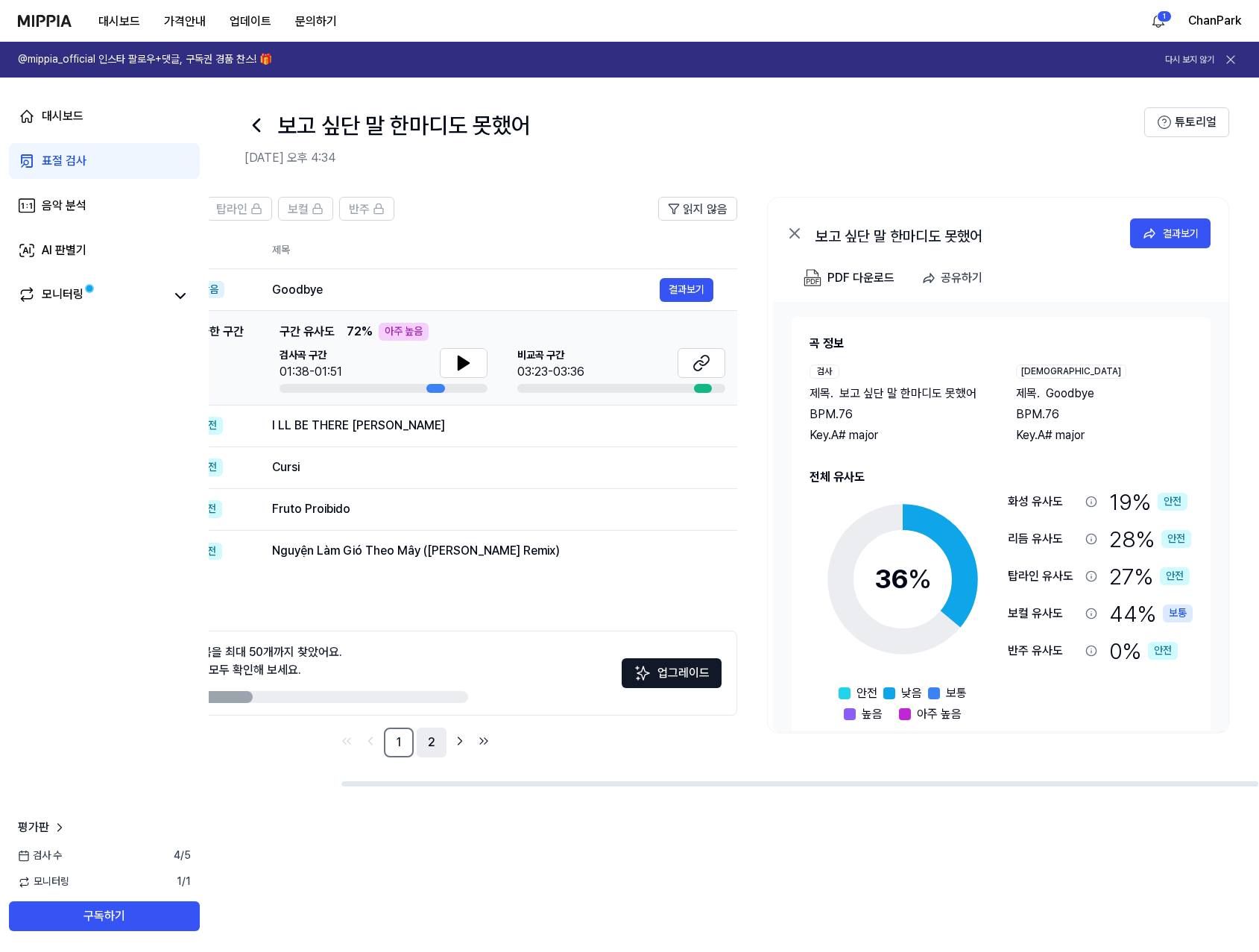
click at [428, 745] on link "2" at bounding box center [431, 743] width 30 height 30
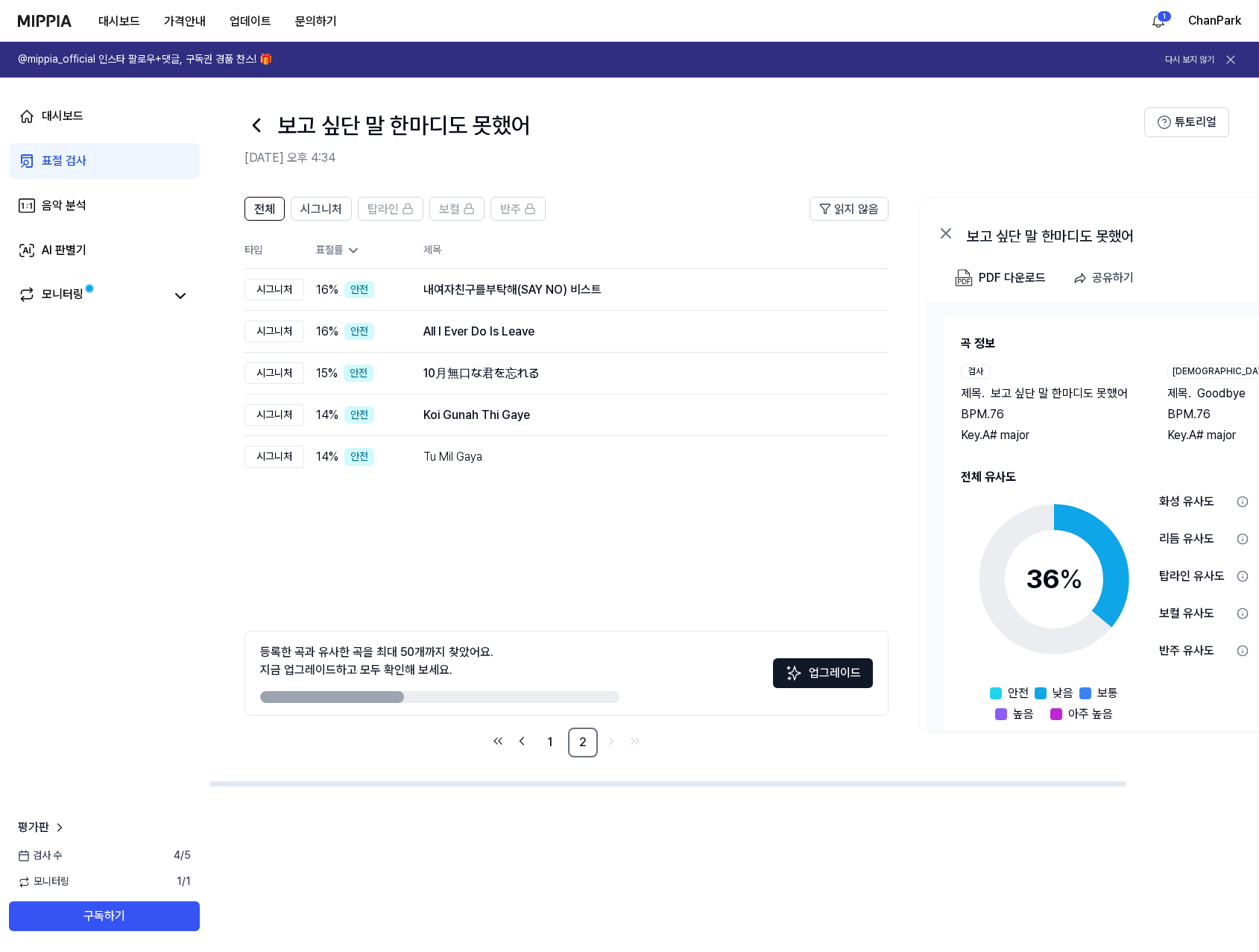
drag, startPoint x: 457, startPoint y: 786, endPoint x: 401, endPoint y: 791, distance: 56.2
click at [401, 787] on div at bounding box center [734, 783] width 1050 height 7
click at [556, 753] on link "1" at bounding box center [551, 743] width 30 height 30
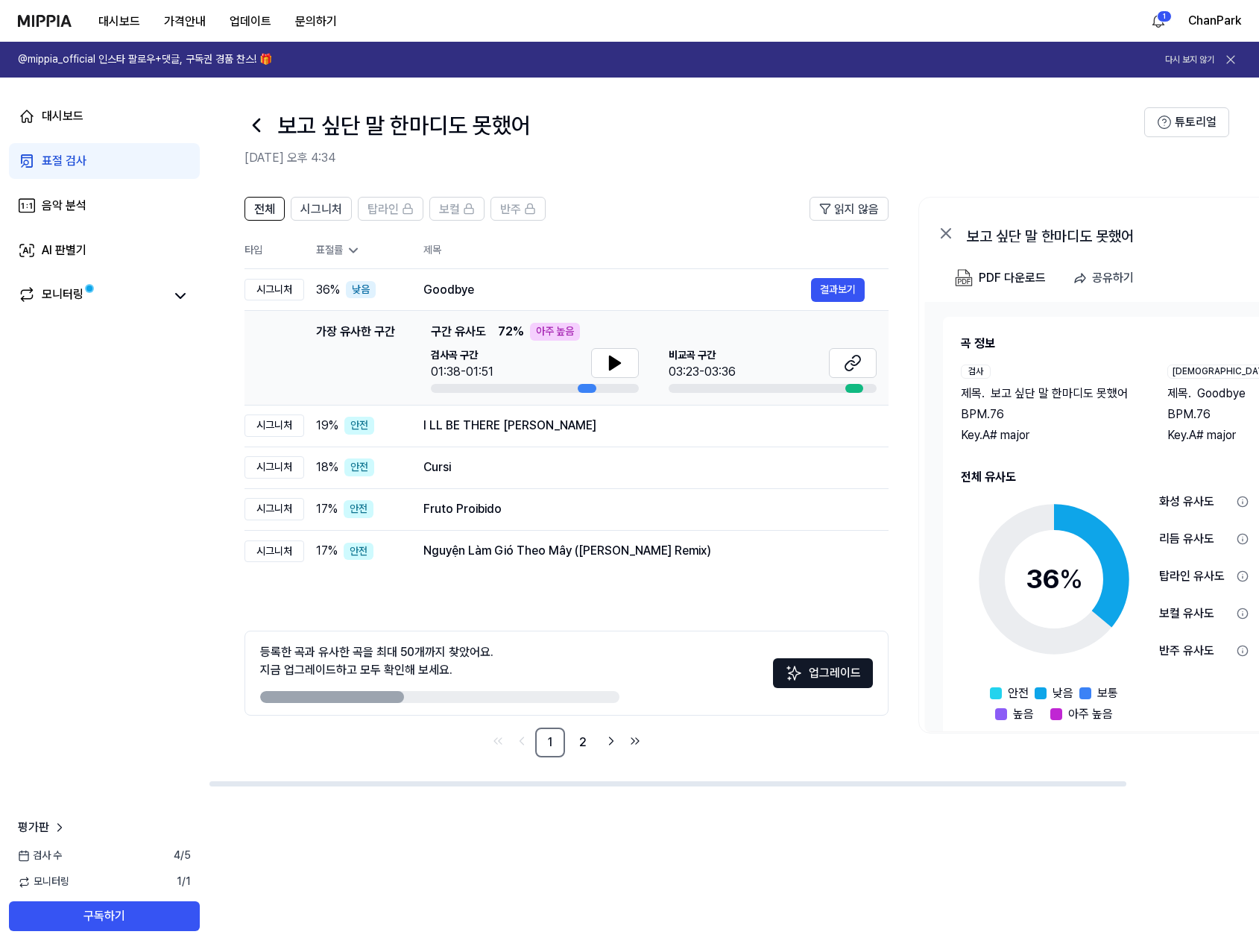
drag, startPoint x: 521, startPoint y: 778, endPoint x: 537, endPoint y: 779, distance: 16.0
click at [537, 779] on div "전체 시그니처 탑라인 보컬 반주 읽지 않음 전체 시그니처 탑라인 보컬 반주 타입 표절률 제목 표절률 읽지 않음 시그니처 36 % 낮음 Good…" at bounding box center [810, 484] width 1202 height 605
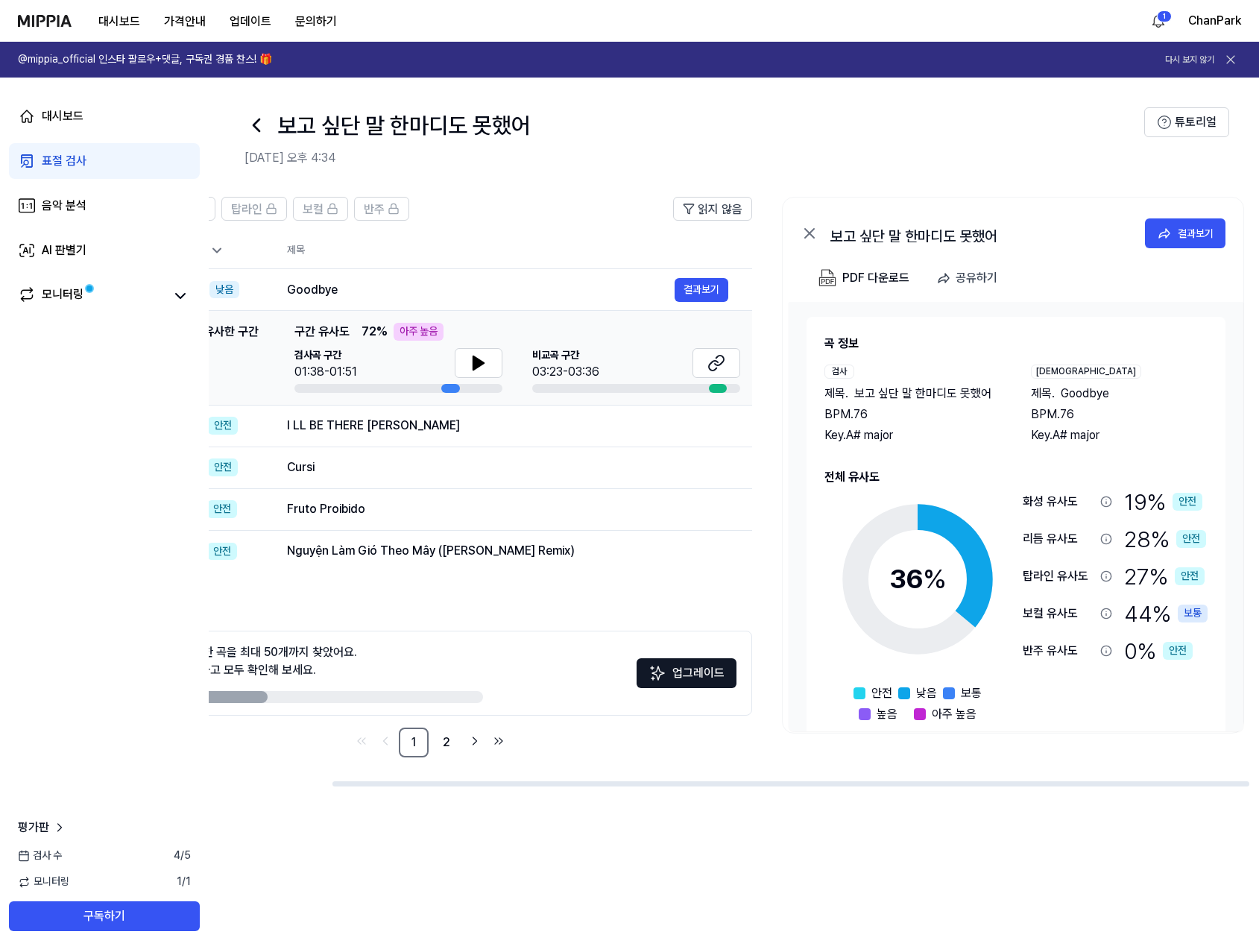
scroll to position [0, 152]
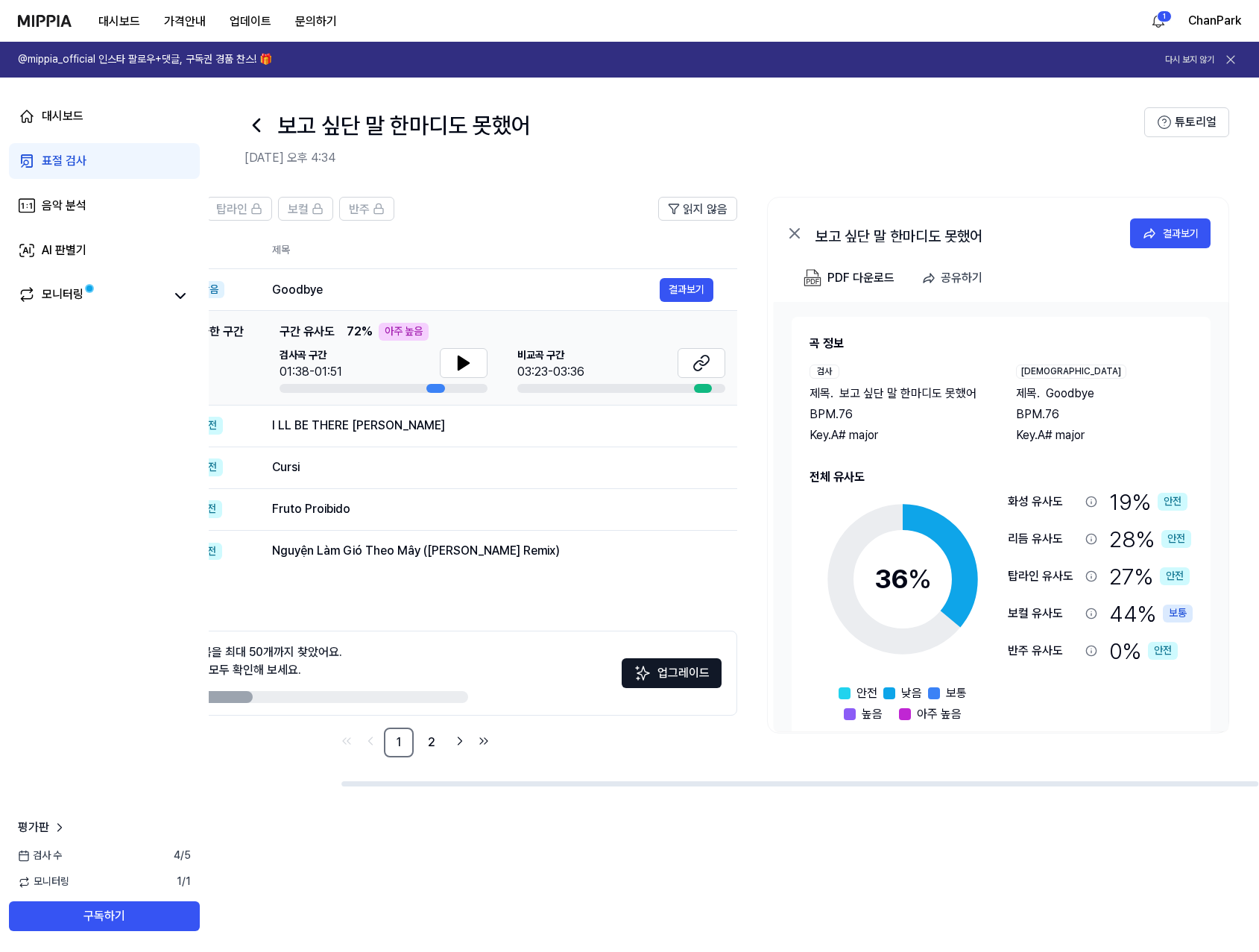
drag, startPoint x: 547, startPoint y: 785, endPoint x: 692, endPoint y: 789, distance: 145.1
click at [692, 786] on div at bounding box center [799, 783] width 917 height 5
click at [445, 438] on div "I LL BE THERE JIN 결과보기" at bounding box center [492, 425] width 441 height 24
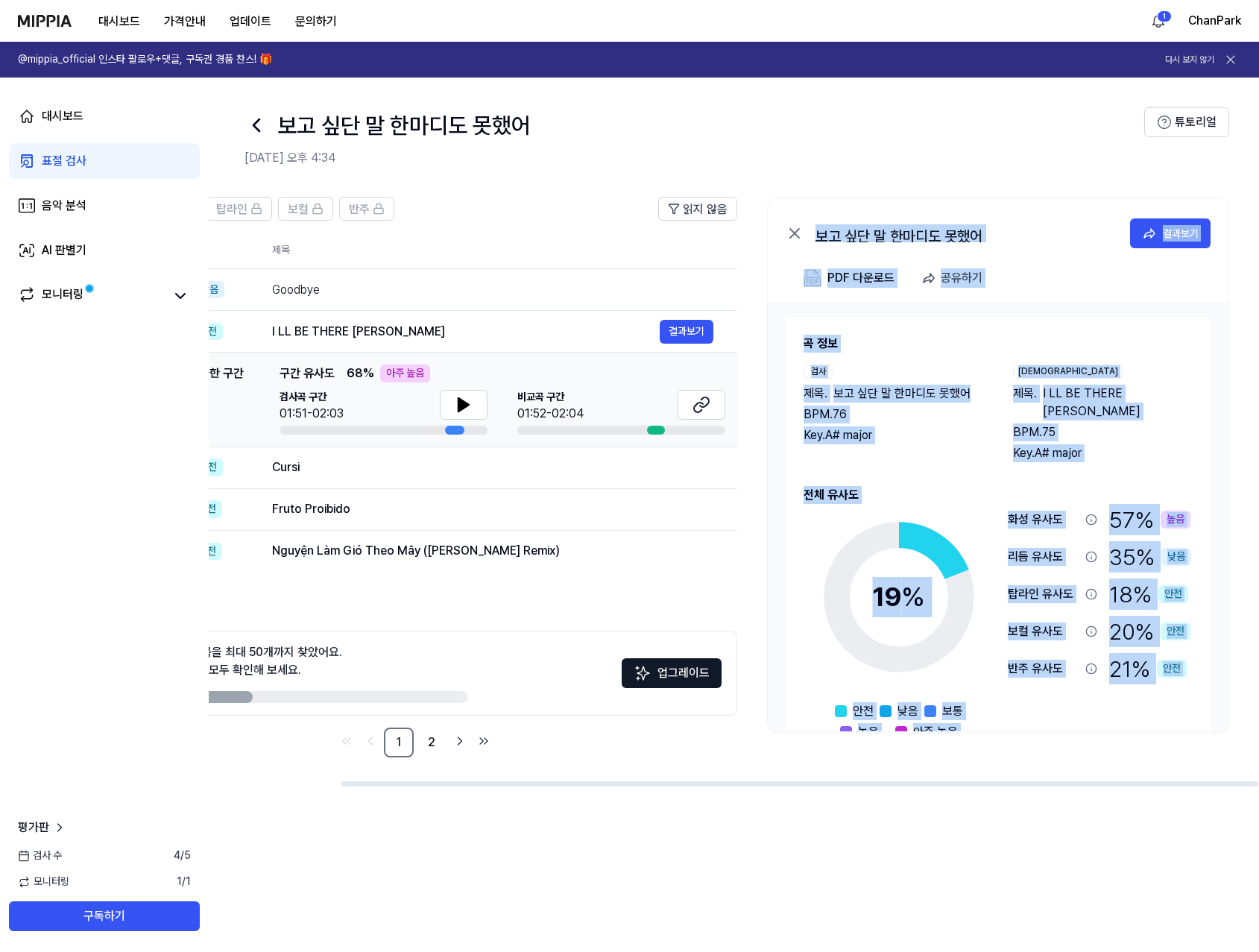
drag, startPoint x: 424, startPoint y: 787, endPoint x: 363, endPoint y: 785, distance: 61.0
click at [363, 785] on div "전체 시그니처 탑라인 보컬 반주 읽지 않음 전체 시그니처 탑라인 보컬 반주 타입 표절률 제목 표절률 읽지 않음 시그니처 36 % 낮음 Good…" at bounding box center [734, 566] width 1050 height 770
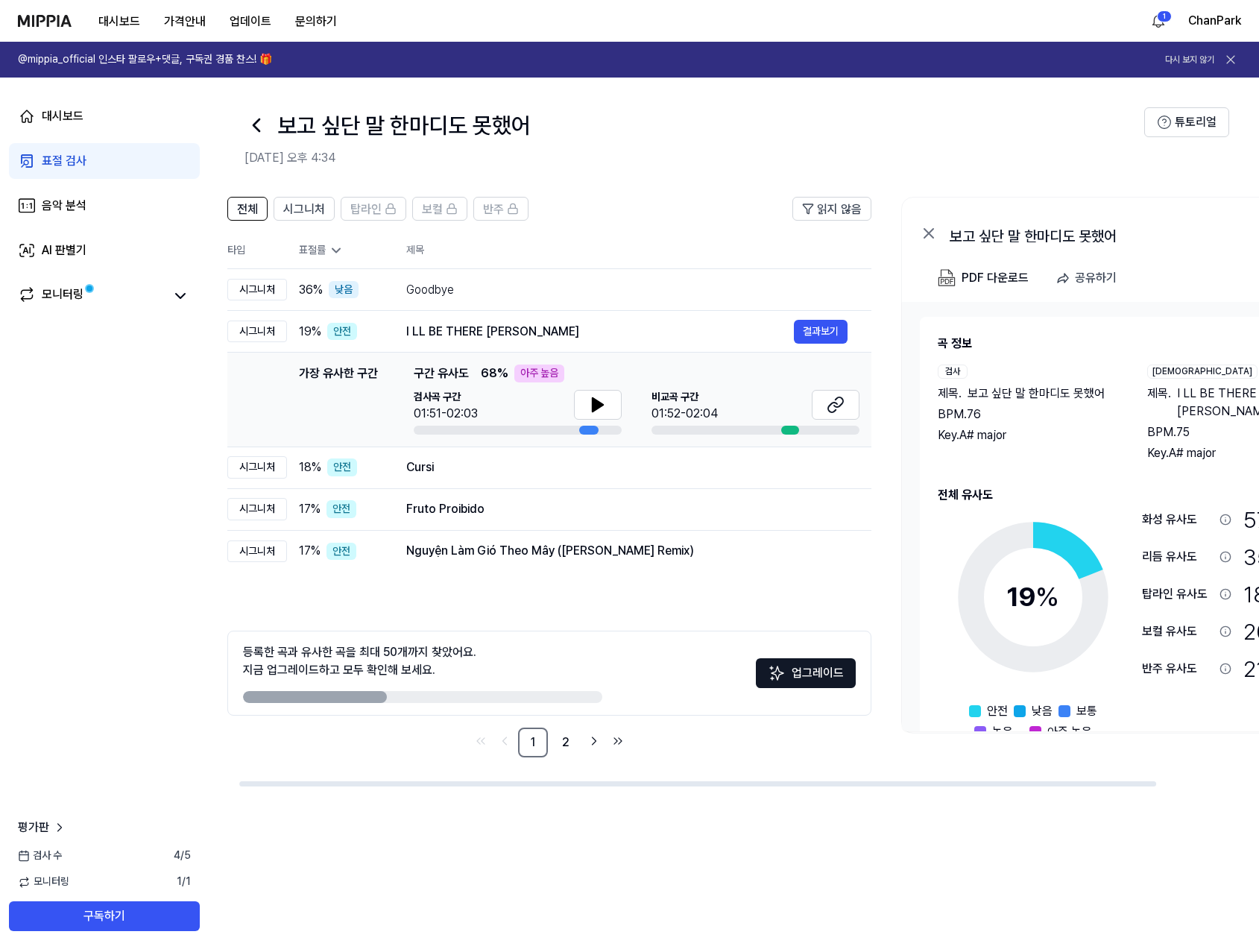
scroll to position [0, 0]
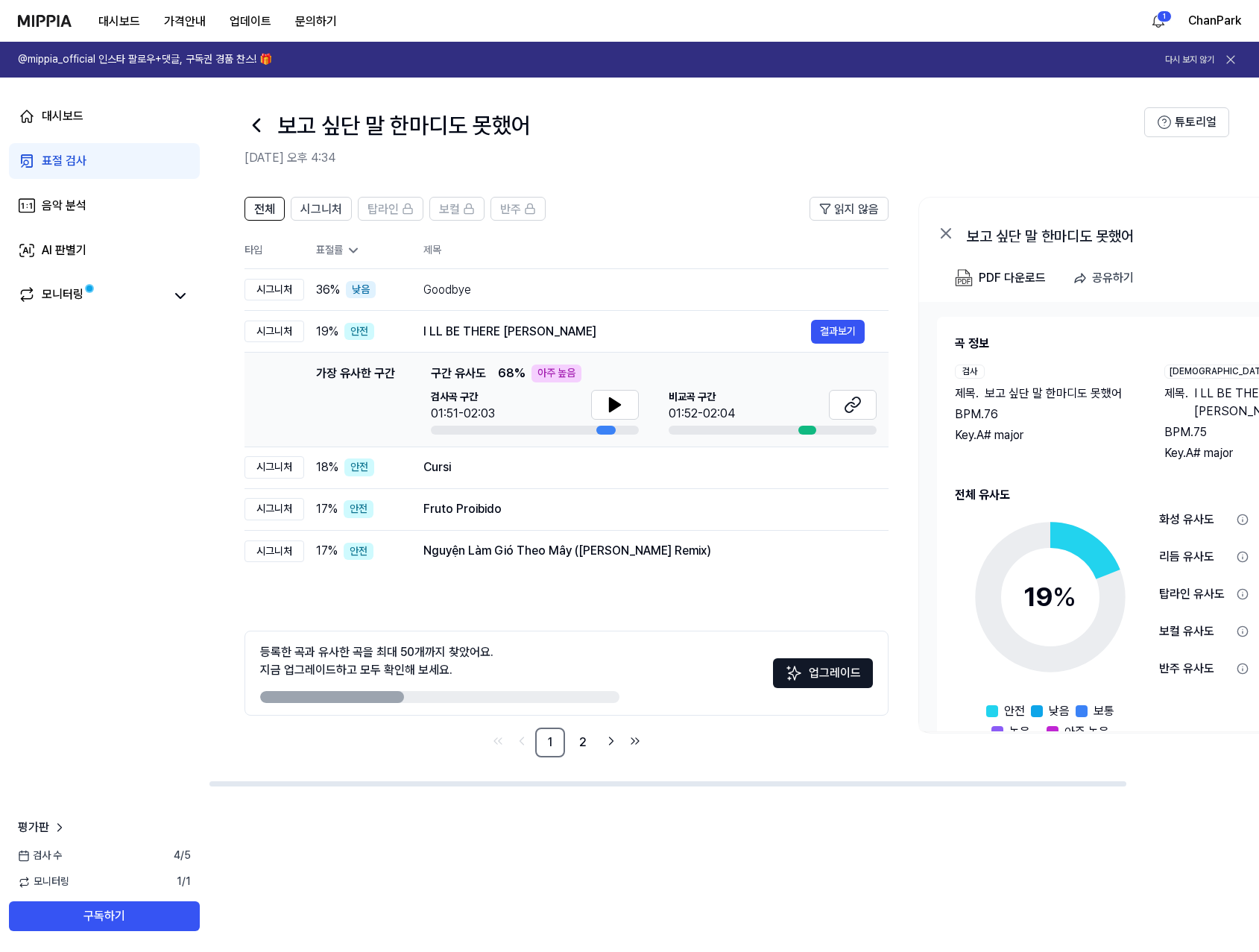
drag, startPoint x: 396, startPoint y: 781, endPoint x: 254, endPoint y: 792, distance: 142.4
click at [254, 786] on div at bounding box center [667, 783] width 917 height 5
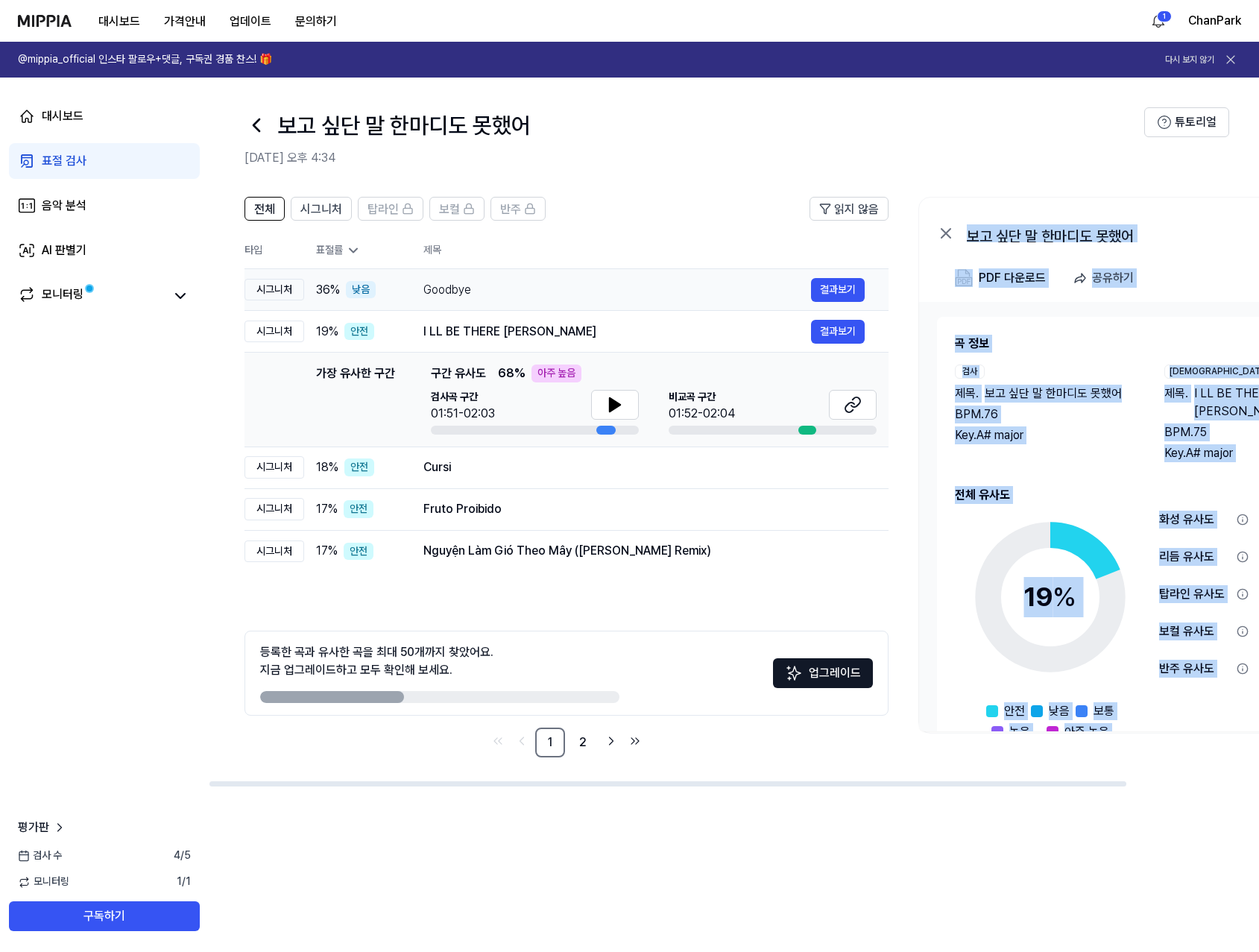
click at [574, 278] on div "Goodbye 결과보기" at bounding box center [644, 289] width 441 height 24
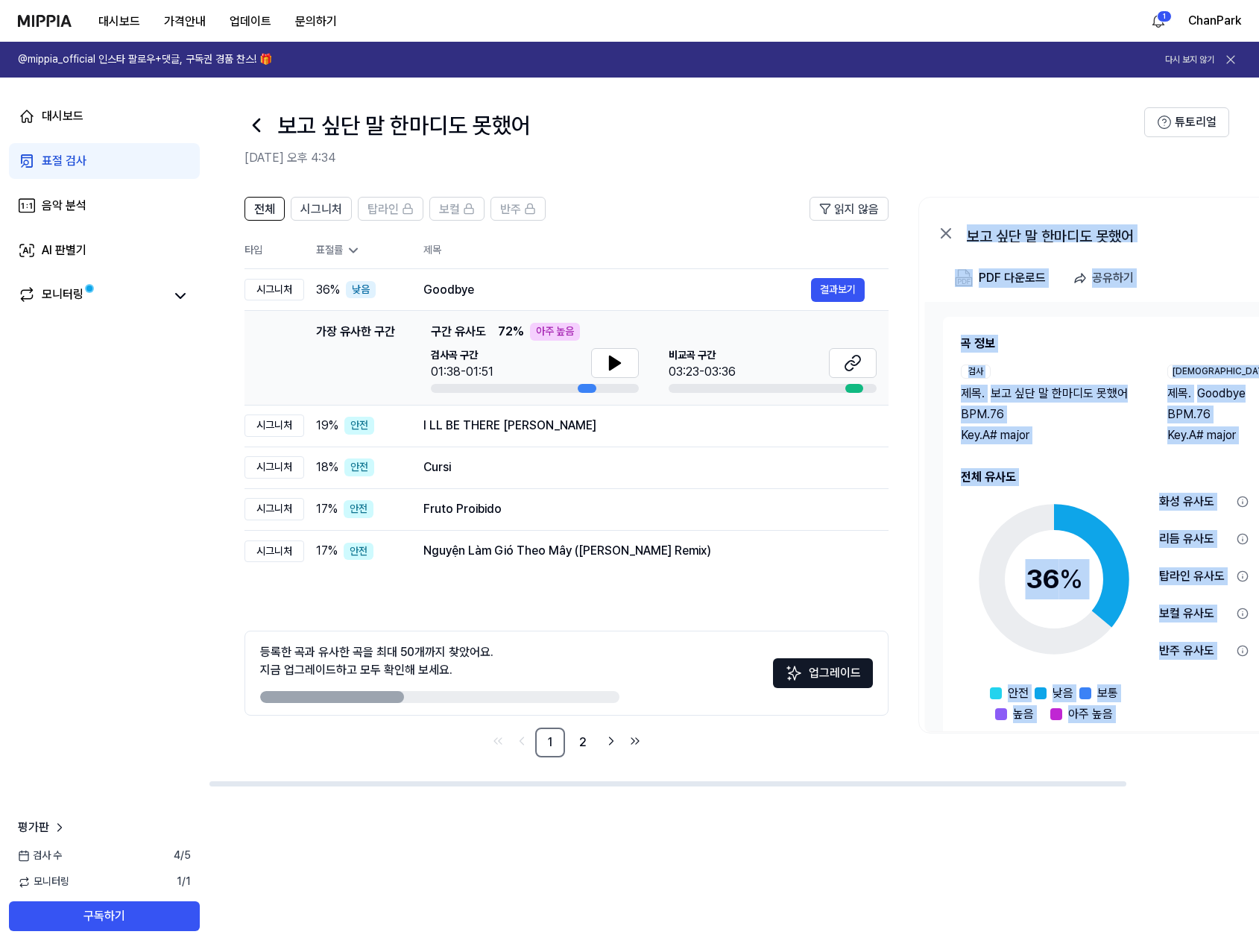
click at [1030, 231] on div "보고 싶단 말 한마디도 못했어" at bounding box center [1116, 233] width 298 height 18
click at [1026, 234] on div "보고 싶단 말 한마디도 못했어" at bounding box center [1116, 233] width 298 height 18
click at [941, 234] on icon at bounding box center [946, 233] width 18 height 18
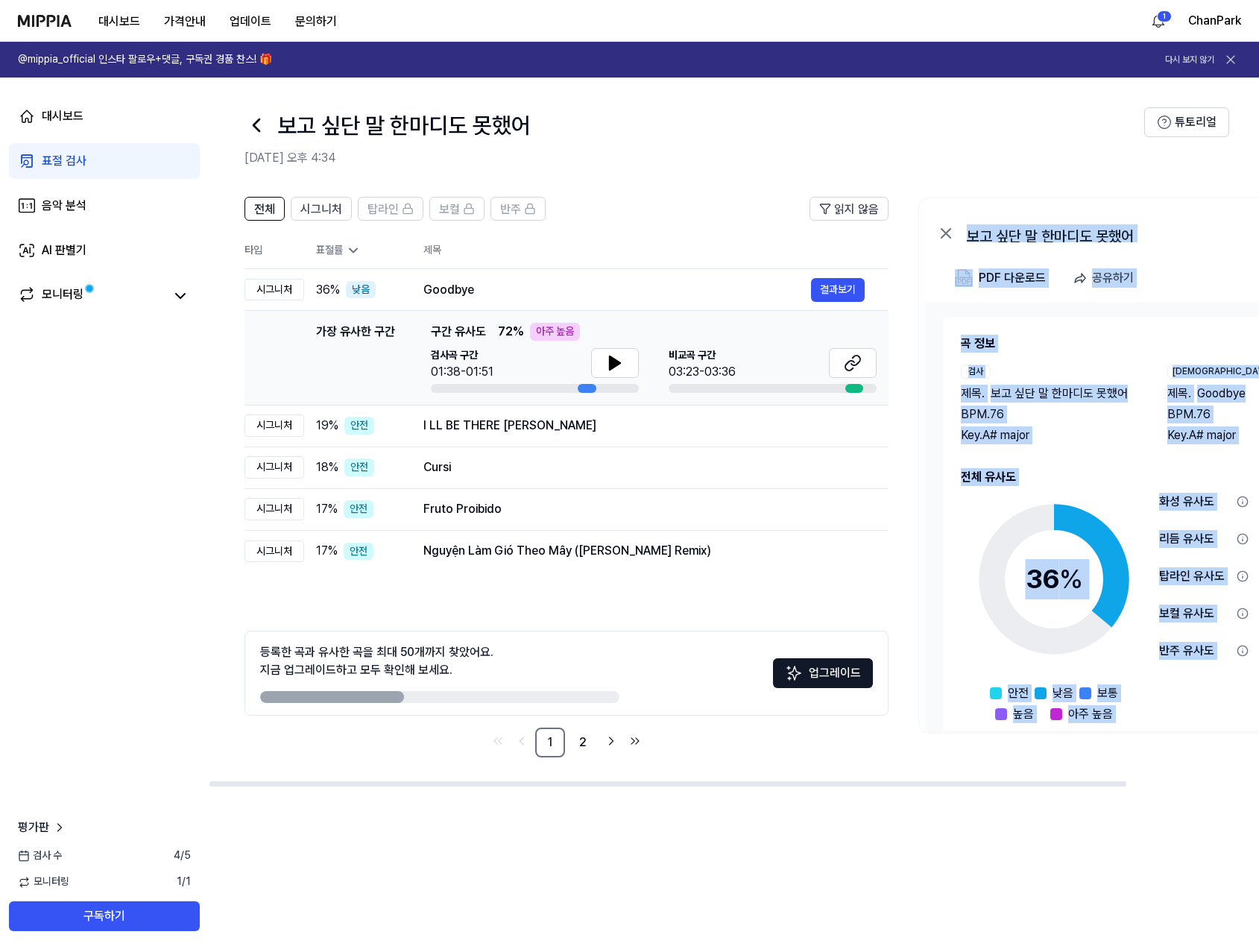
click at [253, 122] on icon at bounding box center [256, 124] width 24 height 24
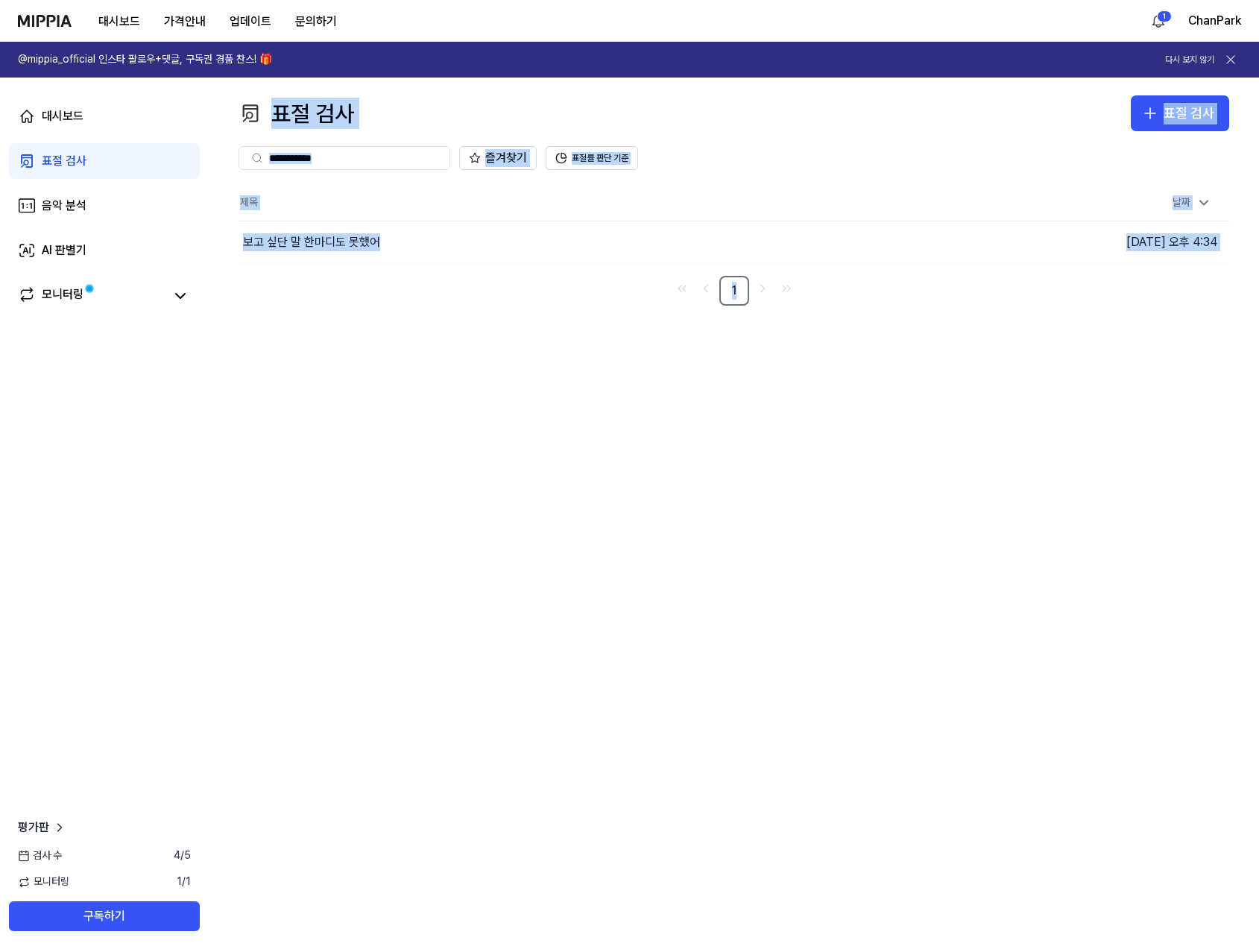
click at [476, 379] on div "표절 검사 표절 검사 표절 검사 음악 분석 AI 판별기 즐겨찾기 표절률 판단 기준 제목 날짜 보고 싶단 말 한마디도 못했어 이동하기 2025.…" at bounding box center [734, 514] width 1050 height 874
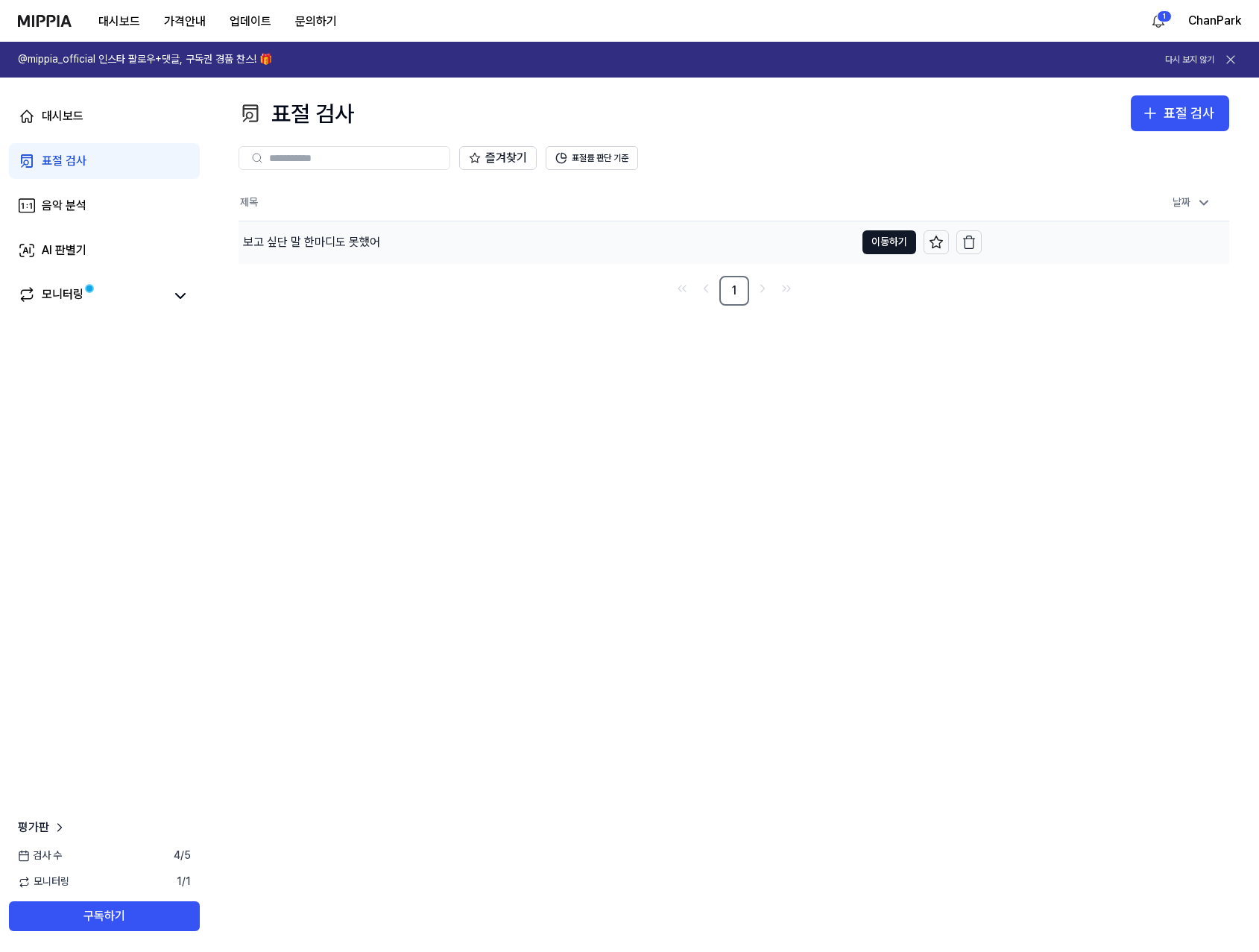
click at [319, 233] on div "보고 싶단 말 한마디도 못했어" at bounding box center [311, 242] width 137 height 18
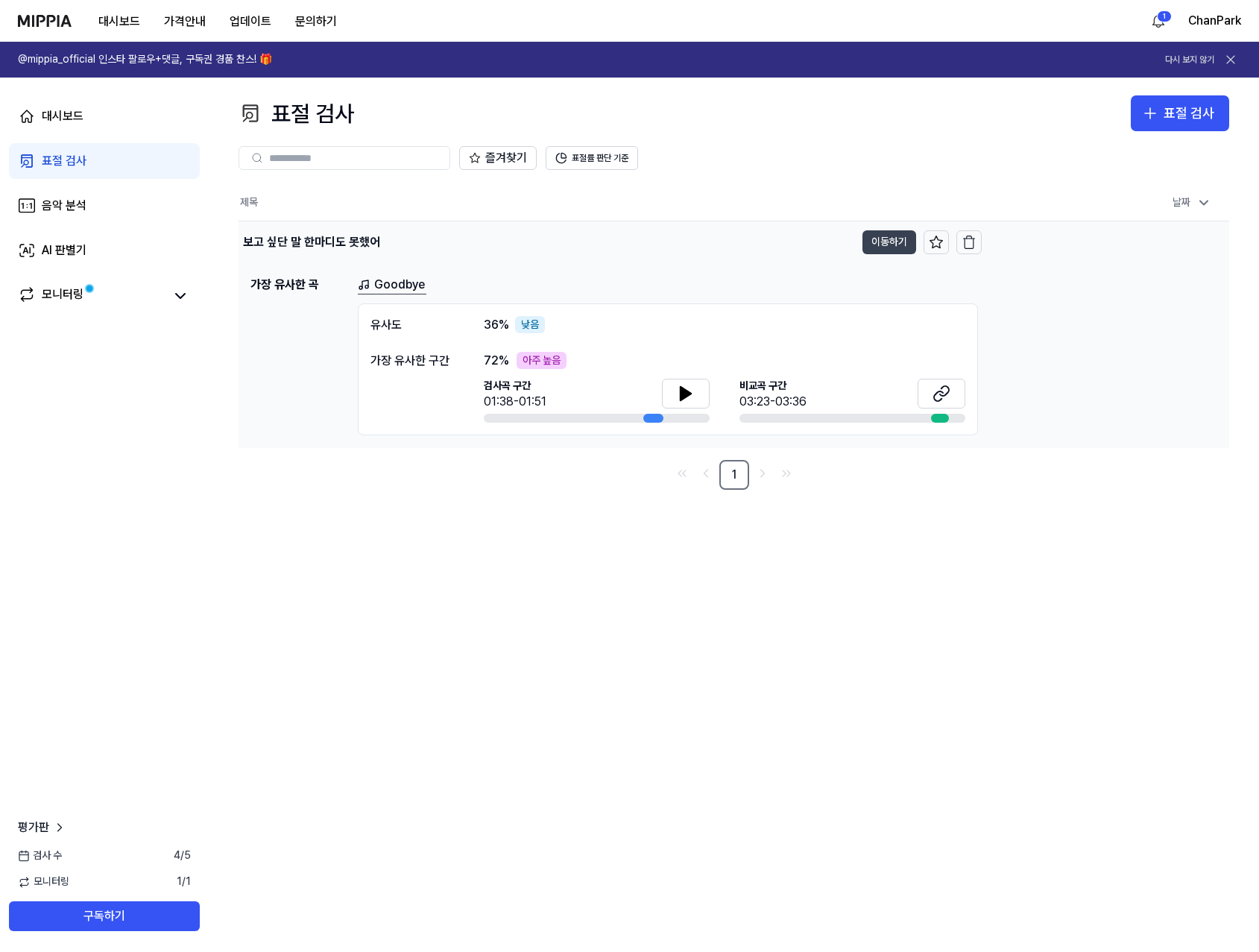
click at [891, 245] on button "이동하기" at bounding box center [889, 242] width 54 height 24
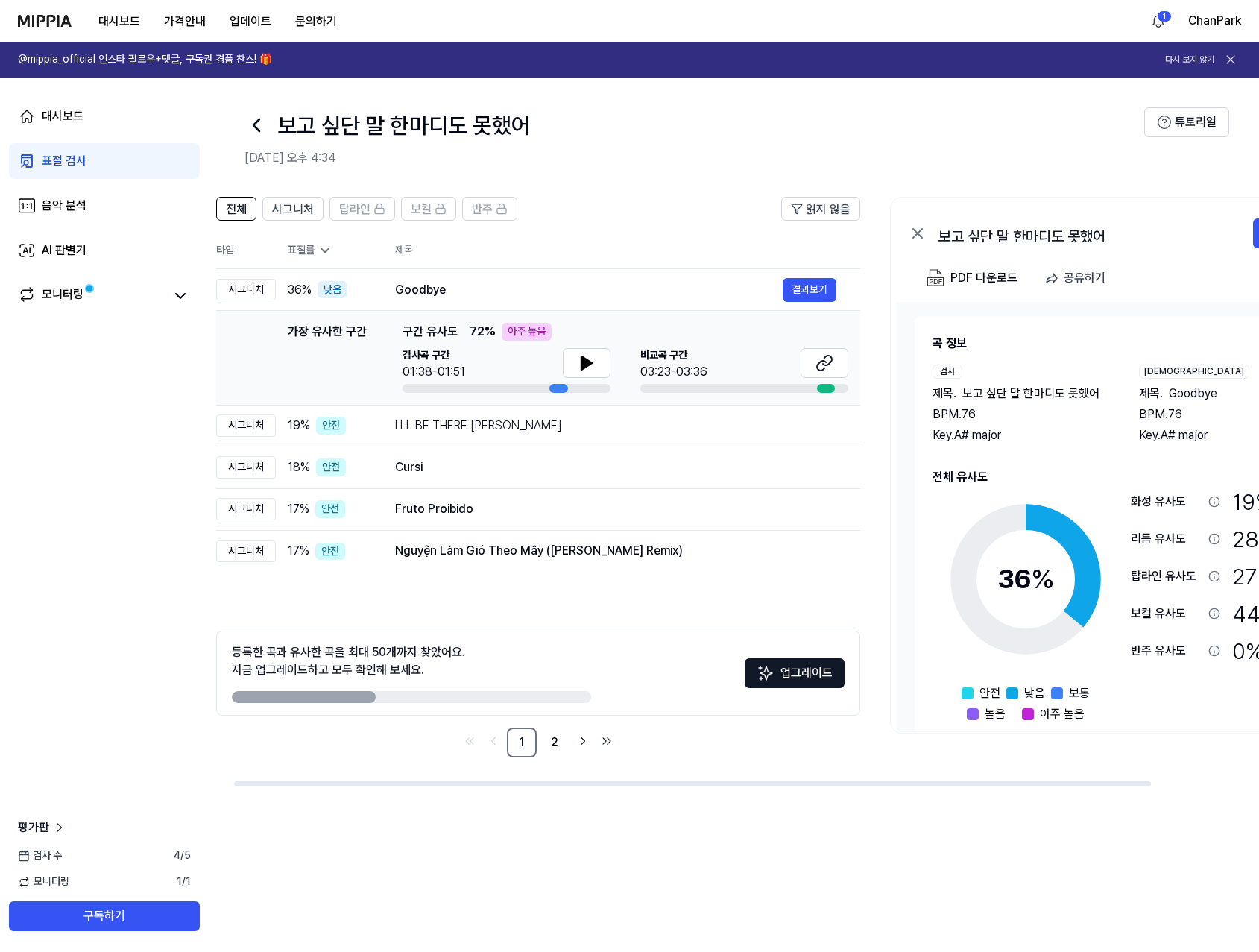
scroll to position [0, 152]
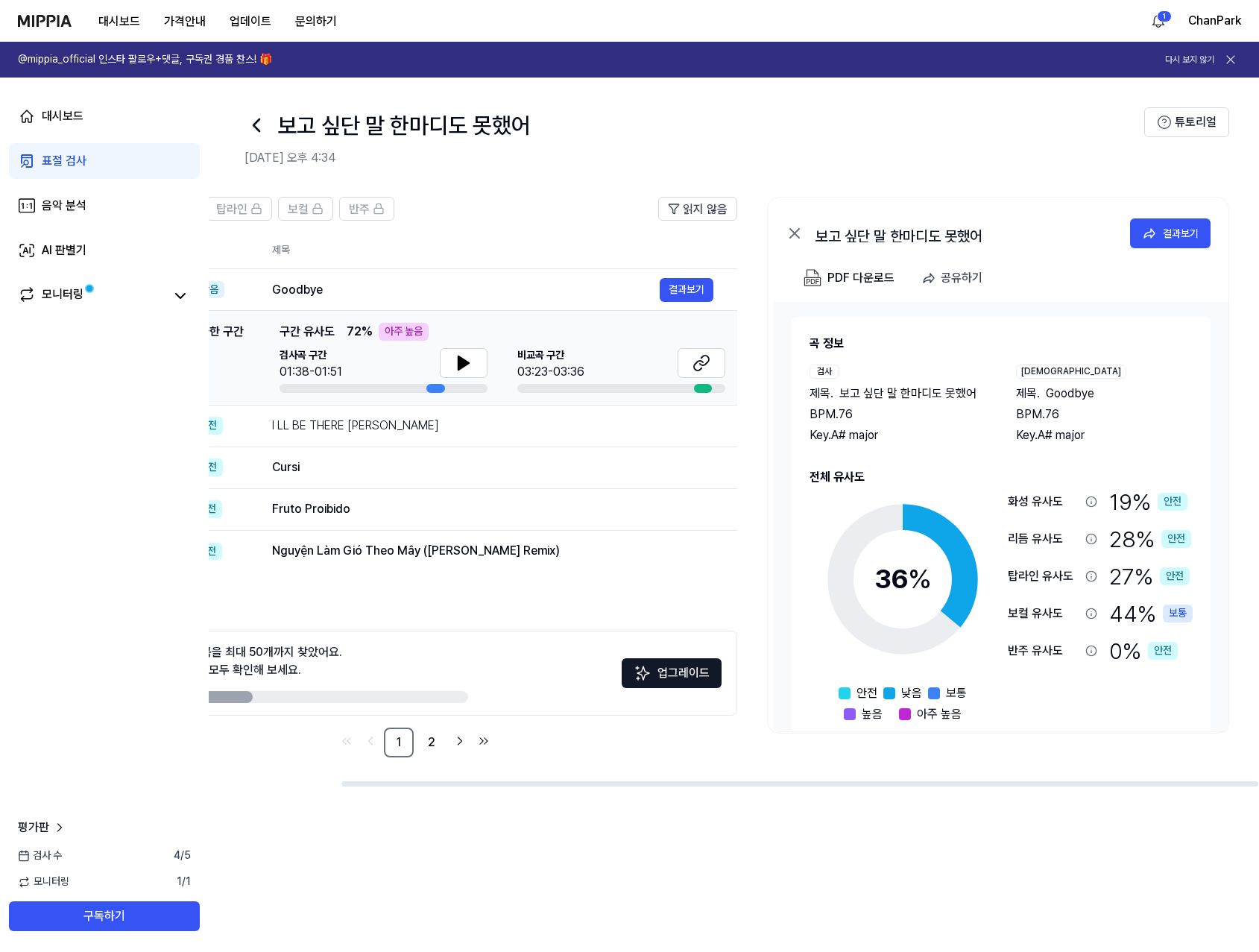
drag, startPoint x: 861, startPoint y: 785, endPoint x: 1022, endPoint y: 788, distance: 161.0
click at [1022, 786] on div at bounding box center [799, 783] width 917 height 5
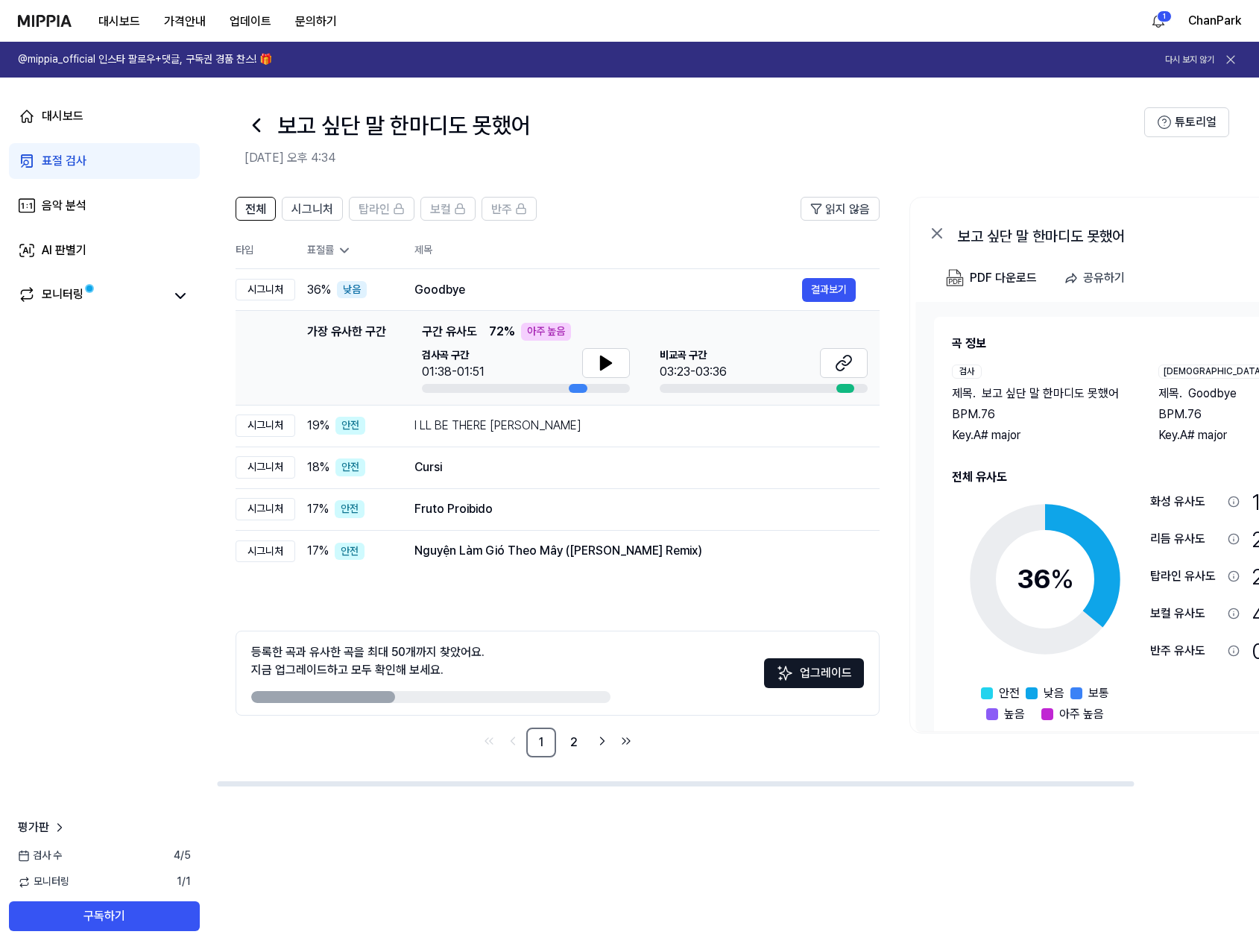
scroll to position [0, 0]
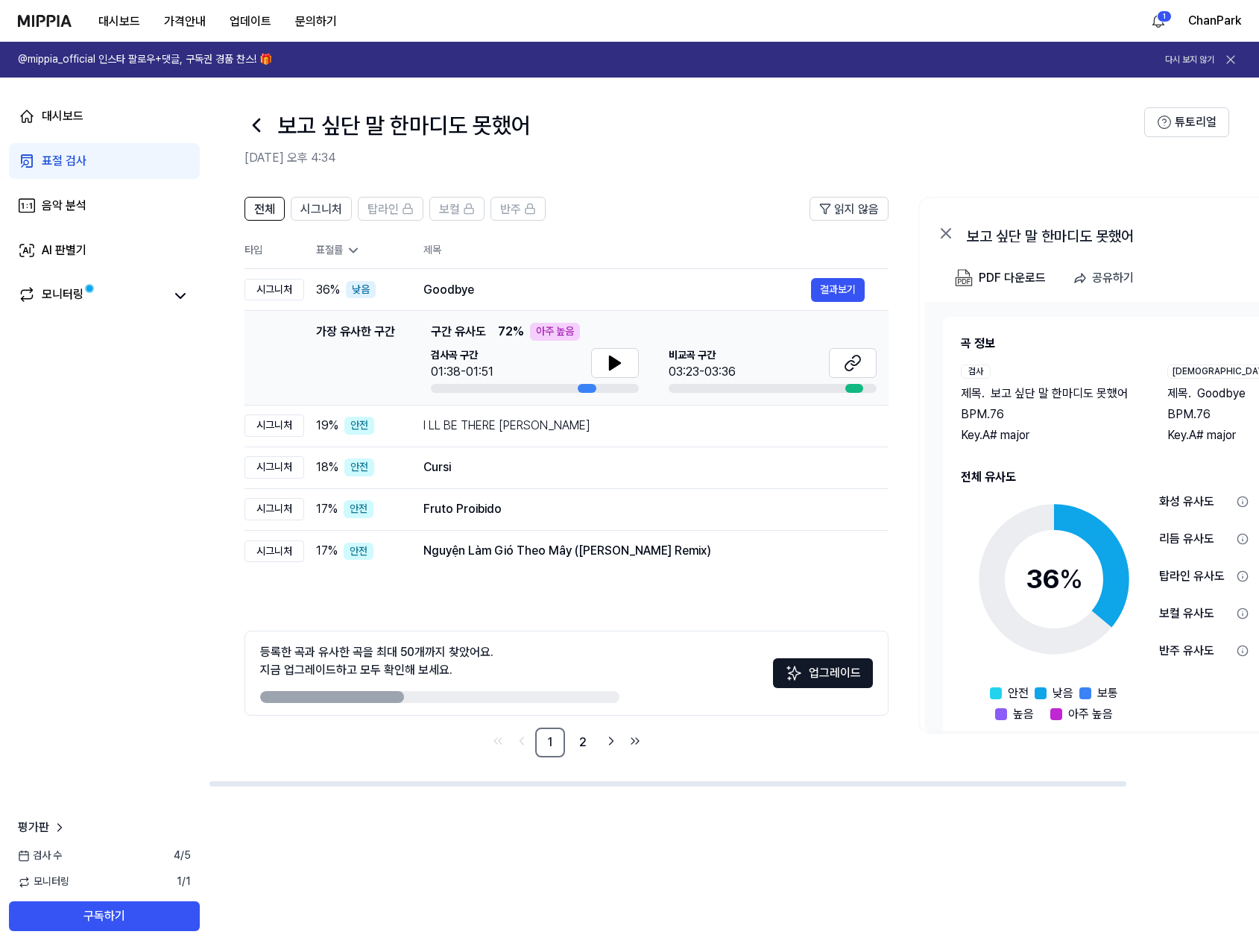
drag, startPoint x: 411, startPoint y: 786, endPoint x: 266, endPoint y: 785, distance: 145.0
click at [267, 786] on div at bounding box center [667, 783] width 917 height 5
drag, startPoint x: 533, startPoint y: 285, endPoint x: 526, endPoint y: 289, distance: 8.1
click at [533, 286] on div "Goodbye" at bounding box center [617, 290] width 387 height 18
click at [543, 305] on td "Goodbye 결과보기" at bounding box center [644, 289] width 489 height 41
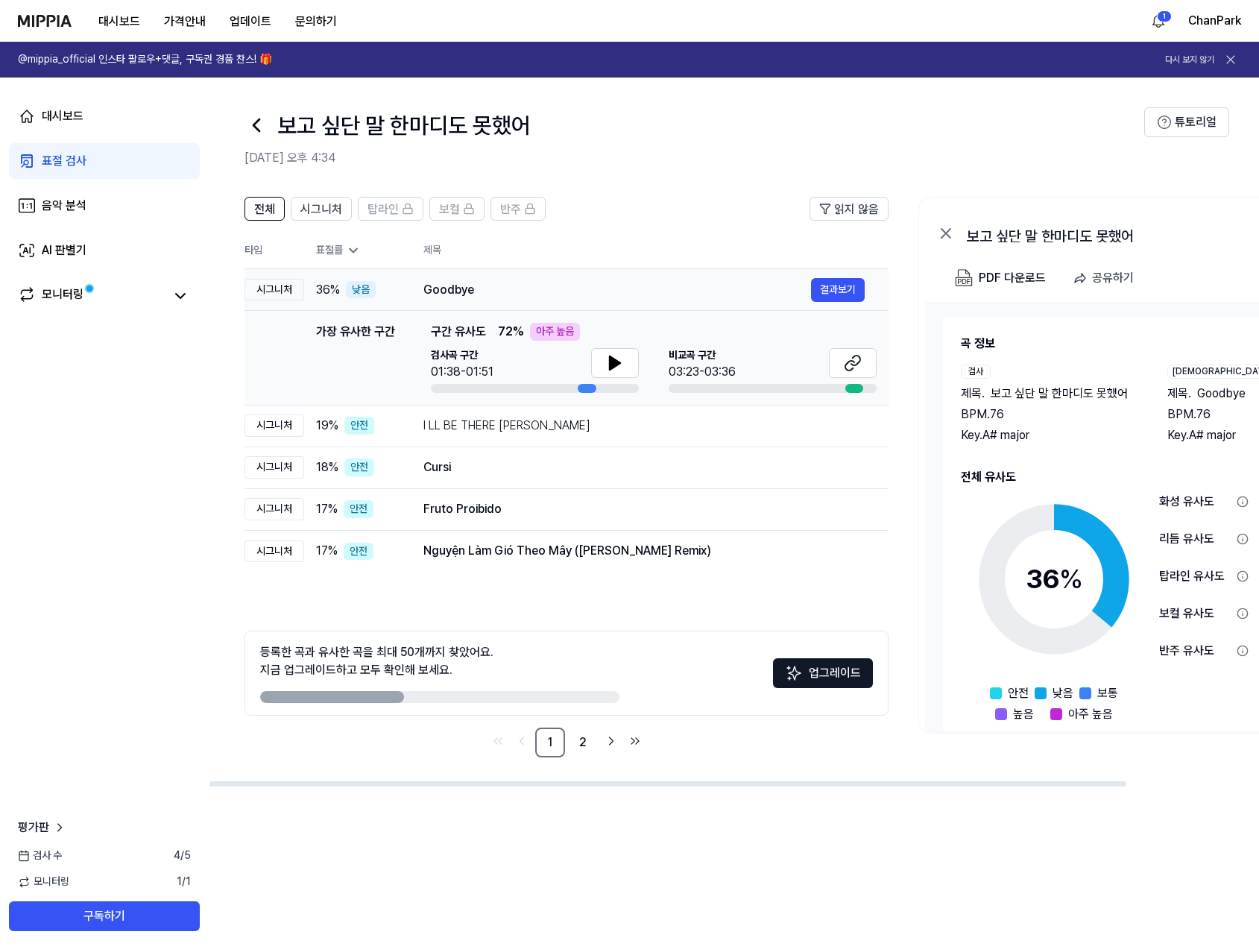
click at [543, 305] on td "Goodbye 결과보기" at bounding box center [644, 289] width 489 height 41
